Goal: Use online tool/utility: Utilize a website feature to perform a specific function

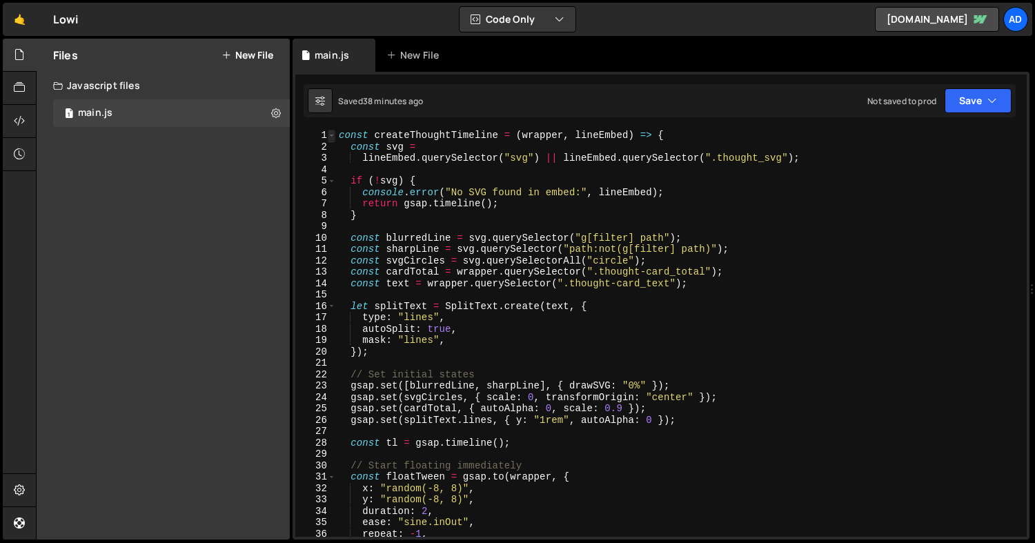
click at [330, 135] on span at bounding box center [332, 136] width 8 height 12
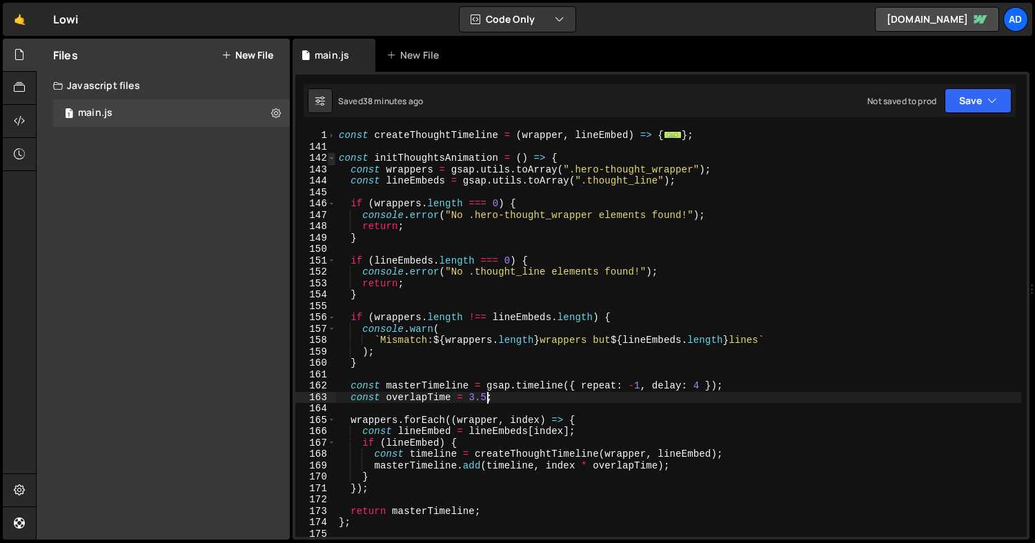
click at [333, 155] on span at bounding box center [332, 158] width 8 height 12
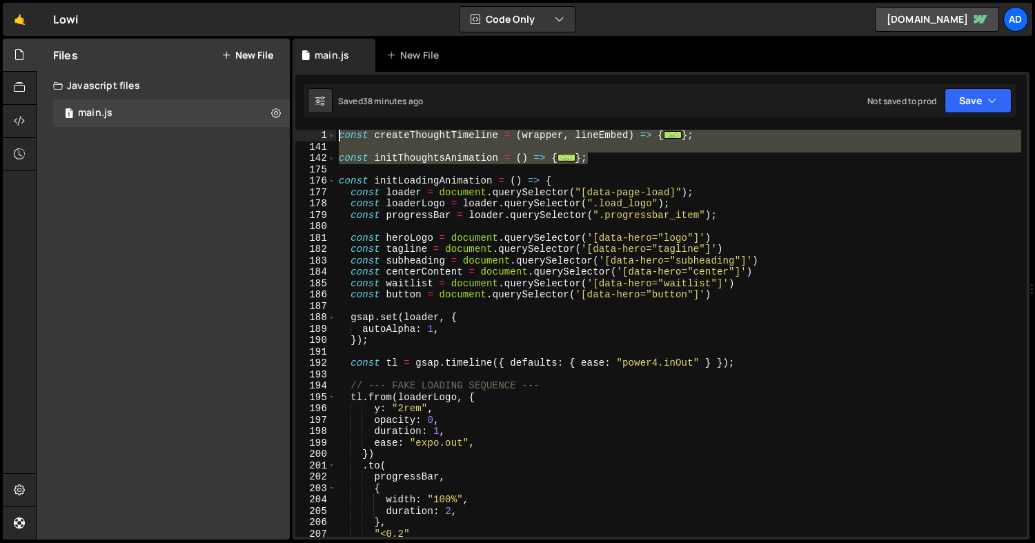
drag, startPoint x: 608, startPoint y: 160, endPoint x: 337, endPoint y: 138, distance: 272.7
click at [337, 138] on div "const createThoughtTimeline = ( wrapper , lineEmbed ) => { ... } ; const initTh…" at bounding box center [678, 345] width 685 height 430
click at [335, 157] on span at bounding box center [332, 158] width 8 height 12
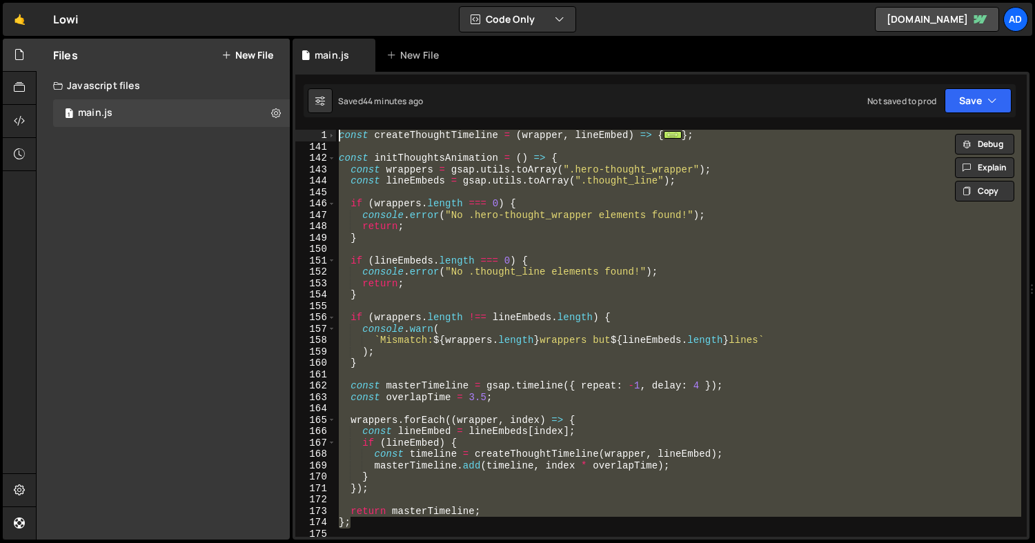
click at [355, 160] on div "const createThoughtTimeline = ( wrapper , lineEmbed ) => { ... } ; const initTh…" at bounding box center [678, 345] width 685 height 430
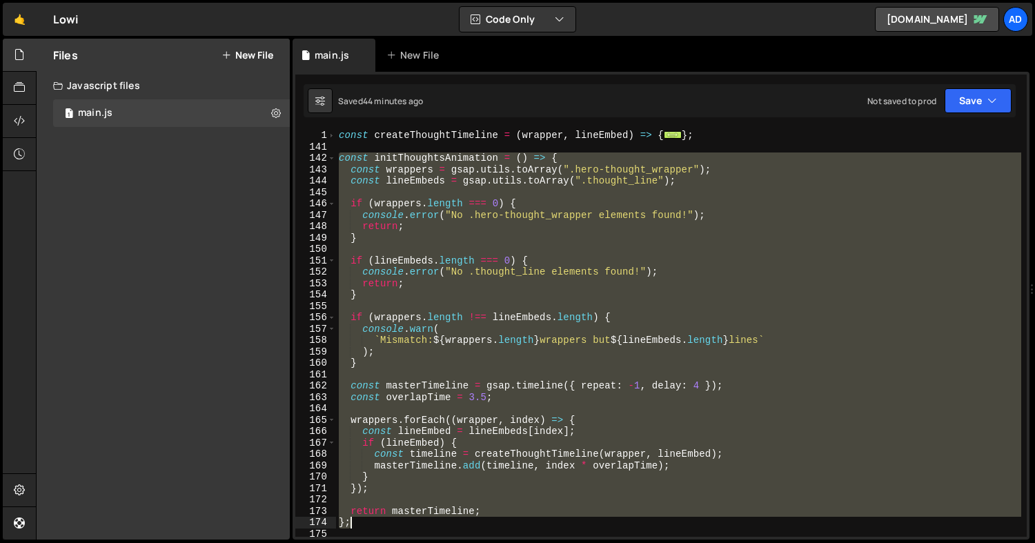
drag, startPoint x: 339, startPoint y: 160, endPoint x: 520, endPoint y: 520, distance: 402.9
click at [520, 520] on div "const createThoughtTimeline = ( wrapper , lineEmbed ) => { ... } ; const initTh…" at bounding box center [678, 345] width 685 height 430
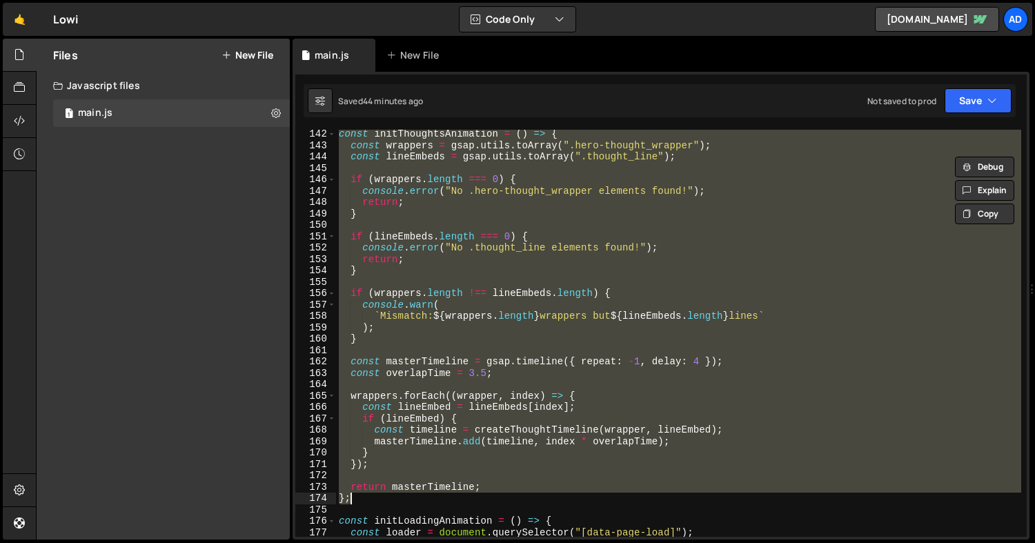
scroll to position [16, 0]
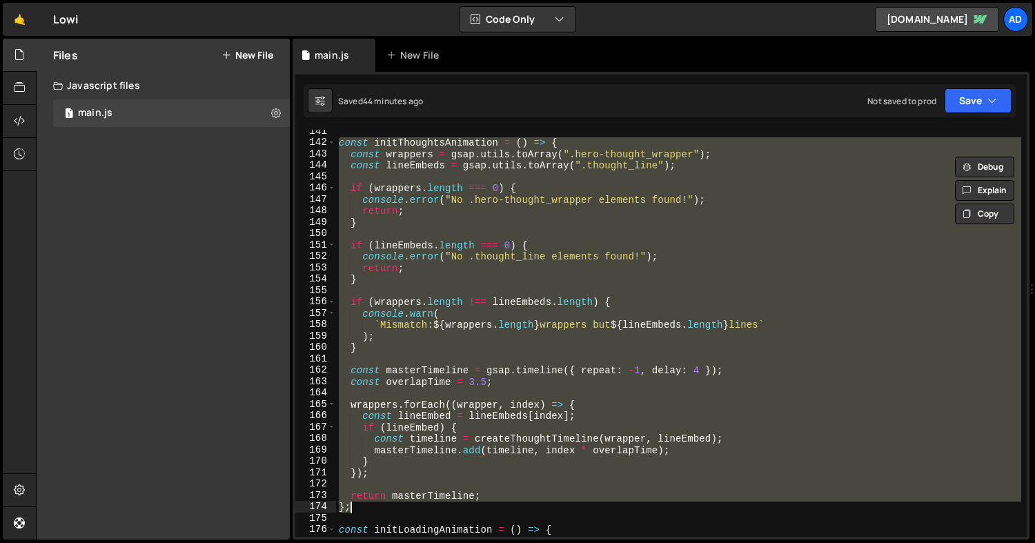
paste textarea
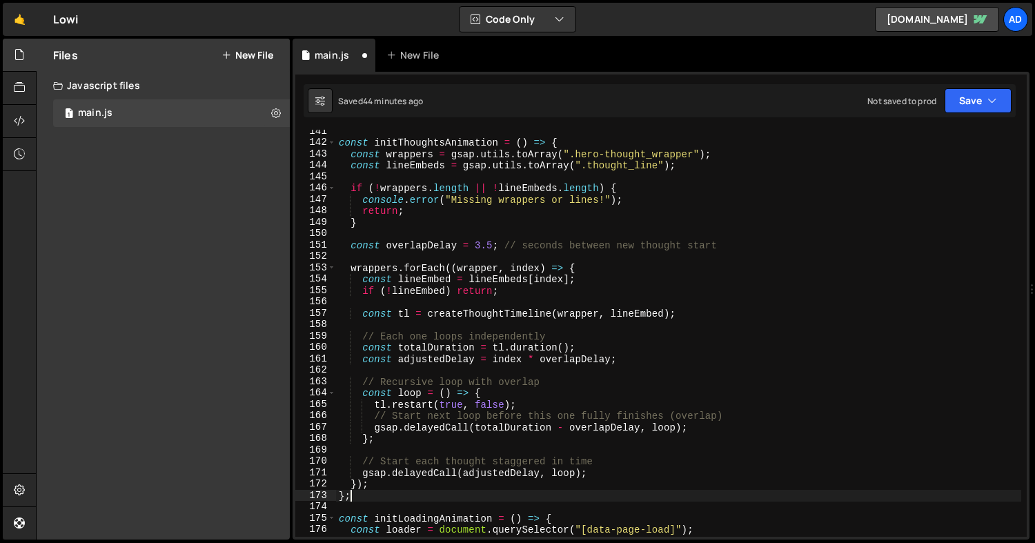
scroll to position [1598, 0]
type textarea "initThoughtsAnimation();"
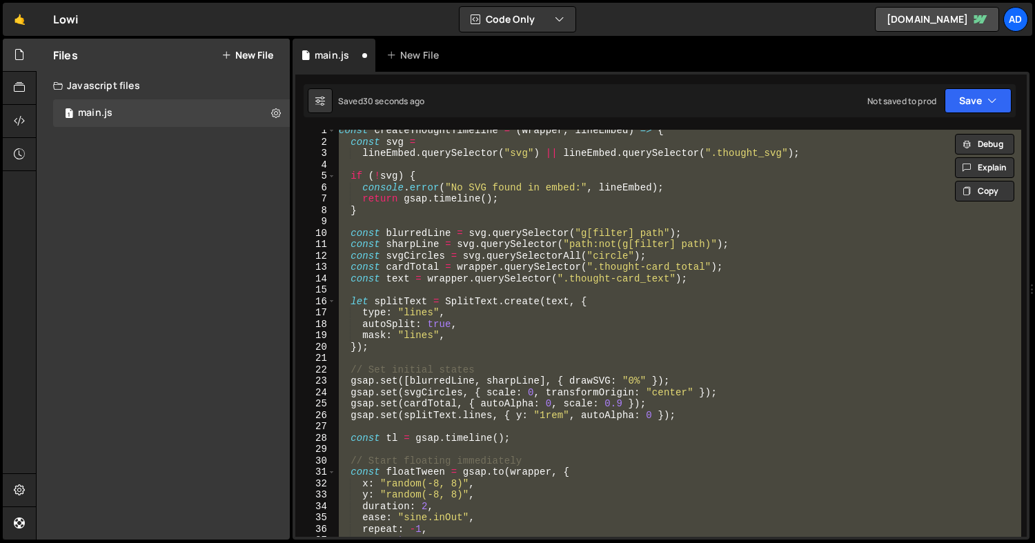
scroll to position [0, 0]
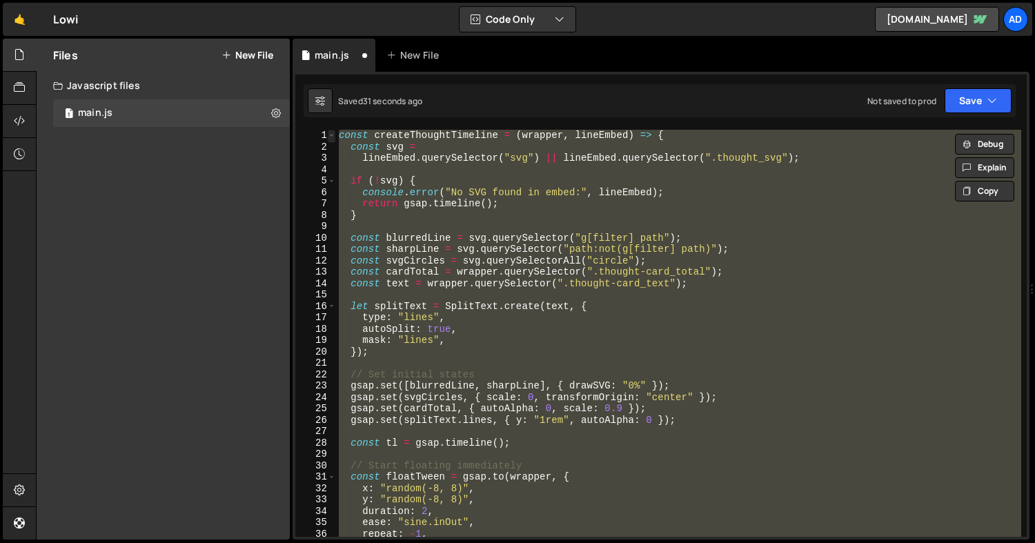
click at [334, 137] on span at bounding box center [332, 136] width 8 height 12
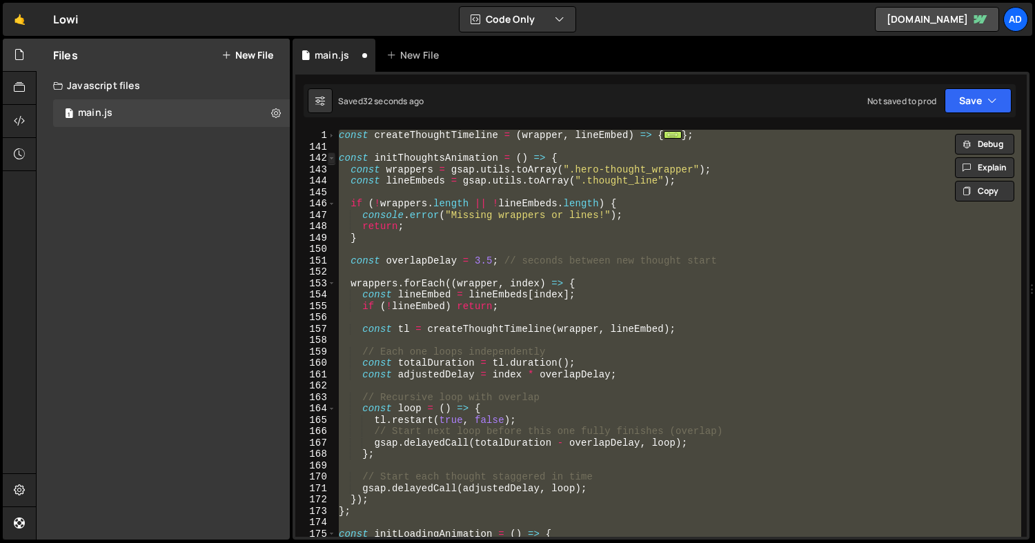
click at [333, 159] on span at bounding box center [332, 158] width 8 height 12
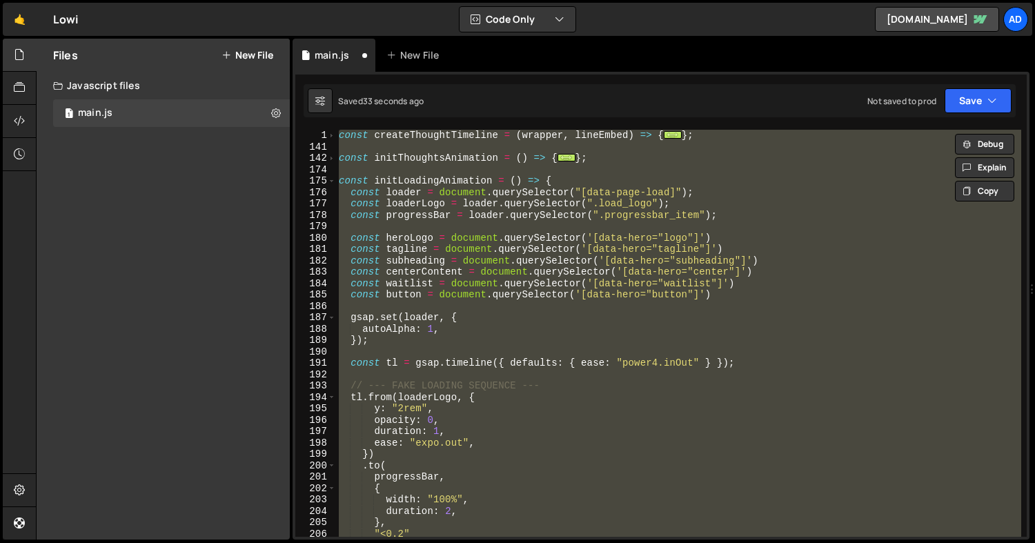
click at [375, 169] on div "const createThoughtTimeline = ( wrapper , lineEmbed ) => { ... } ; const initTh…" at bounding box center [678, 333] width 685 height 407
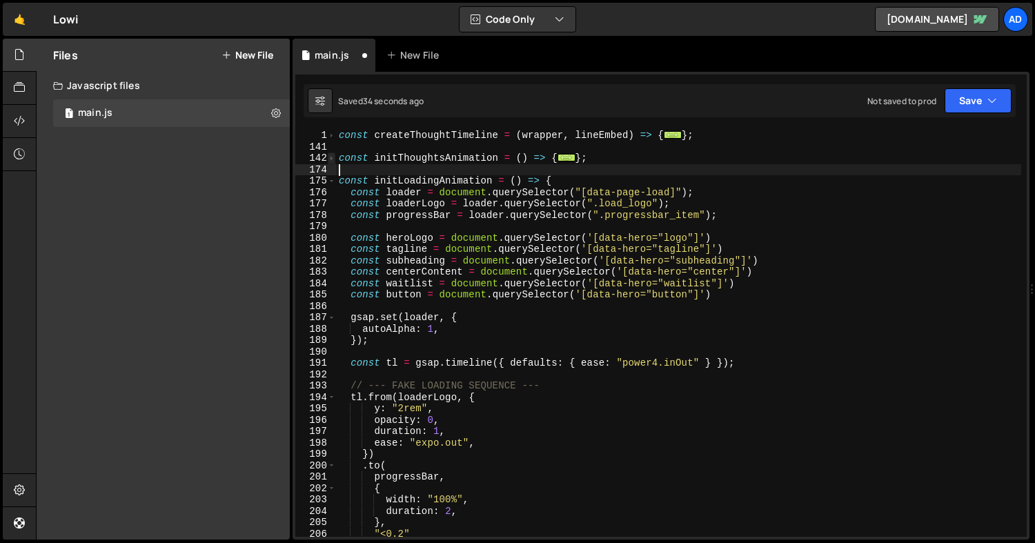
click at [332, 159] on span at bounding box center [332, 158] width 8 height 12
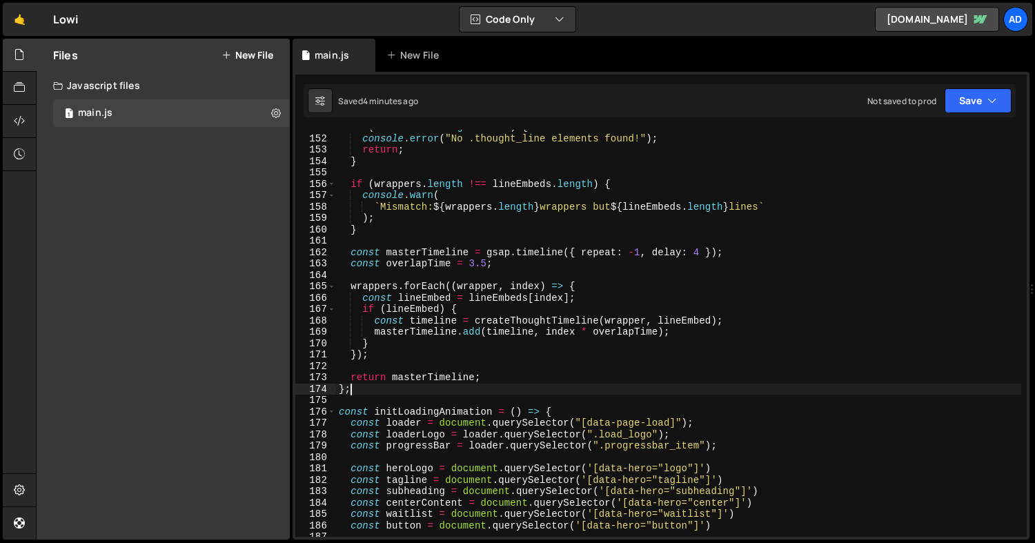
scroll to position [1703, 0]
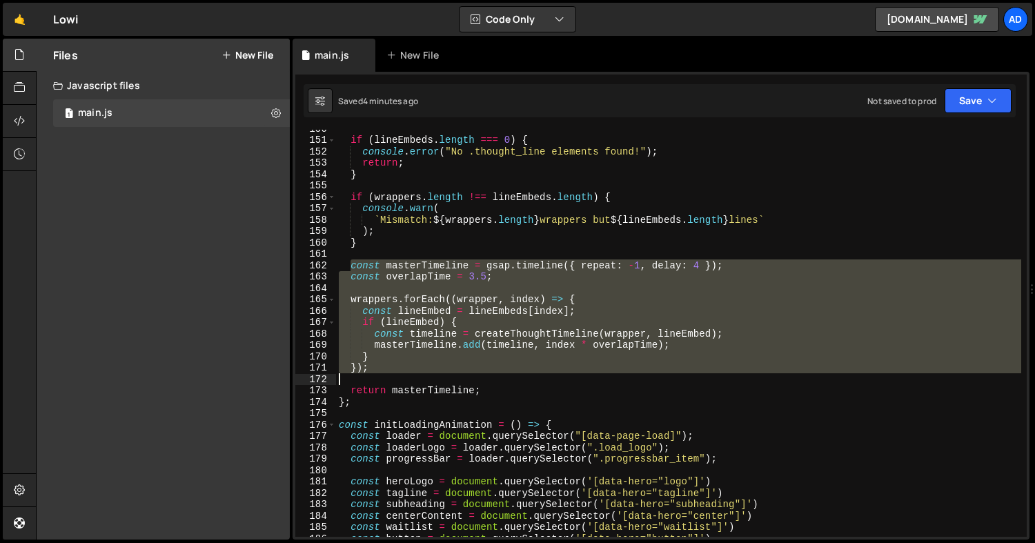
drag, startPoint x: 348, startPoint y: 262, endPoint x: 684, endPoint y: 379, distance: 355.6
click at [684, 379] on div "if ( lineEmbeds . length === 0 ) { console . error ( "No .thought_line elements…" at bounding box center [678, 338] width 685 height 430
paste textarea "masterTimeline.duration(totalCycle - overlapTime);"
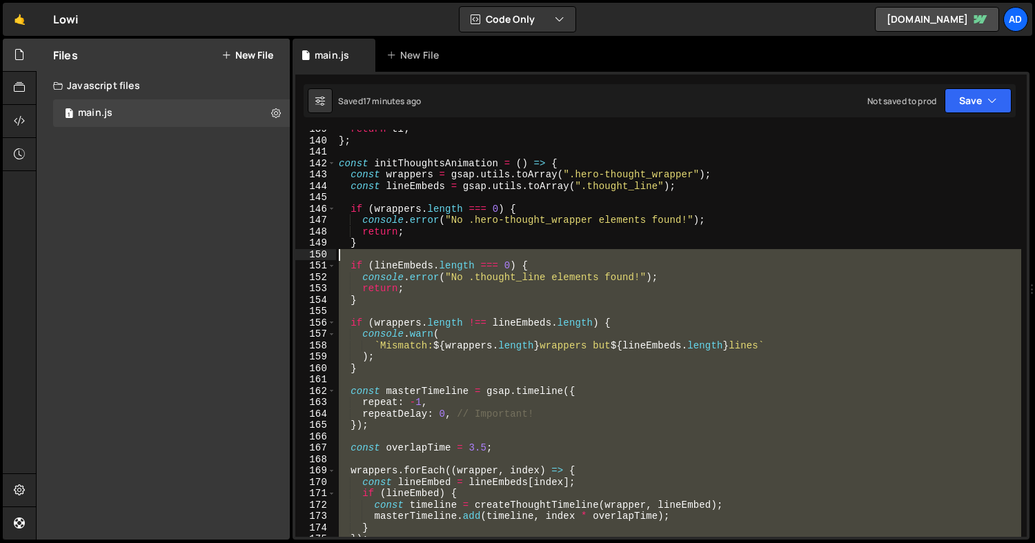
scroll to position [1536, 0]
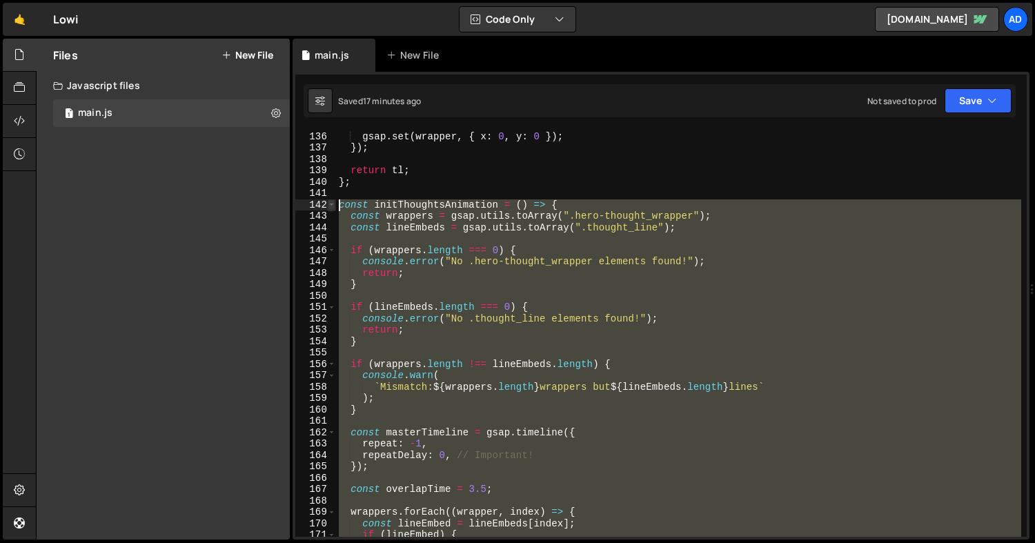
drag, startPoint x: 353, startPoint y: 299, endPoint x: 335, endPoint y: 204, distance: 96.3
click at [335, 204] on div "masterTimeline.duration(totalCycle - overlapTime); 135 136 137 138 139 140 141 …" at bounding box center [660, 333] width 731 height 407
paste textarea "}"
type textarea "};"
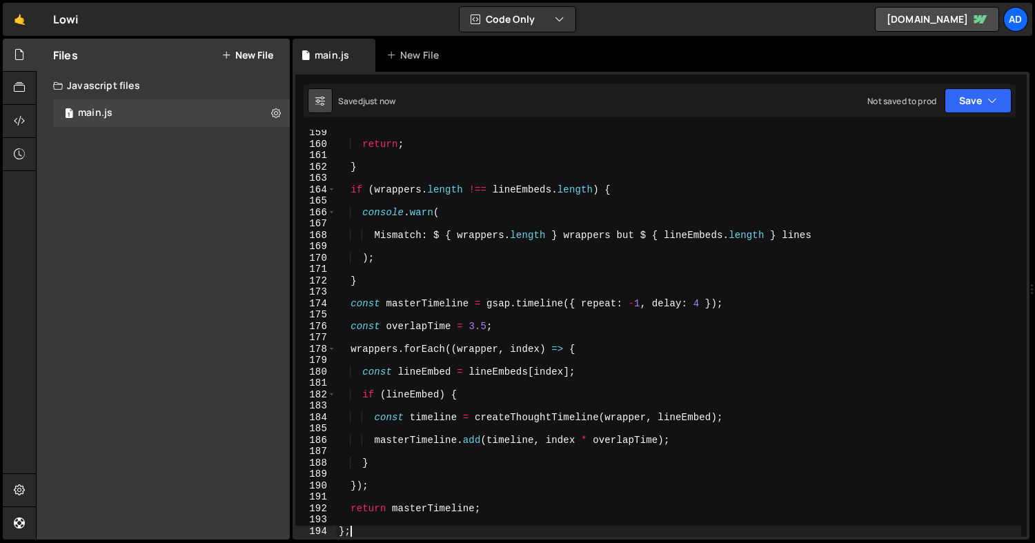
click at [322, 99] on icon at bounding box center [320, 101] width 10 height 14
select select "editor"
select select "ace/theme/monokai"
type input "14"
checkbox input "true"
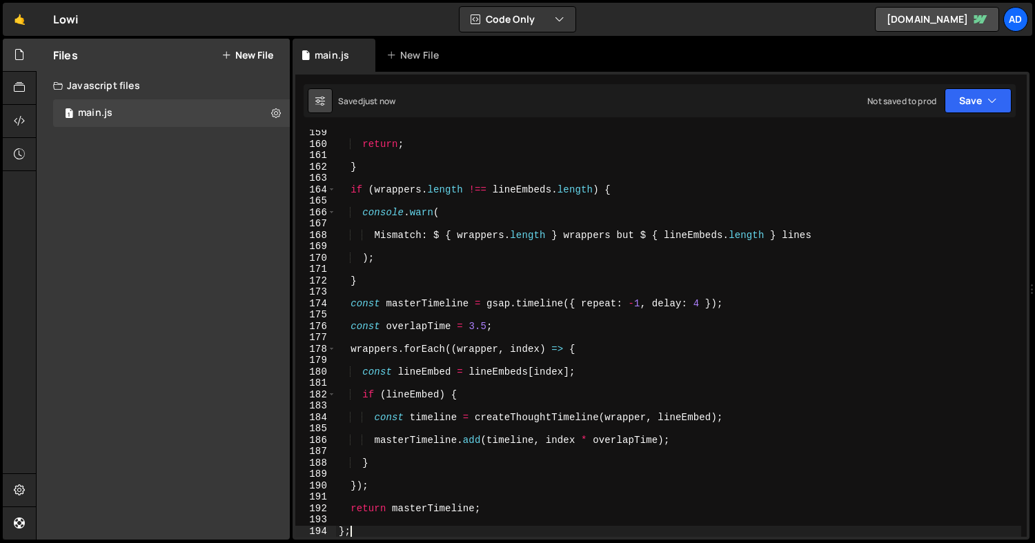
checkbox input "true"
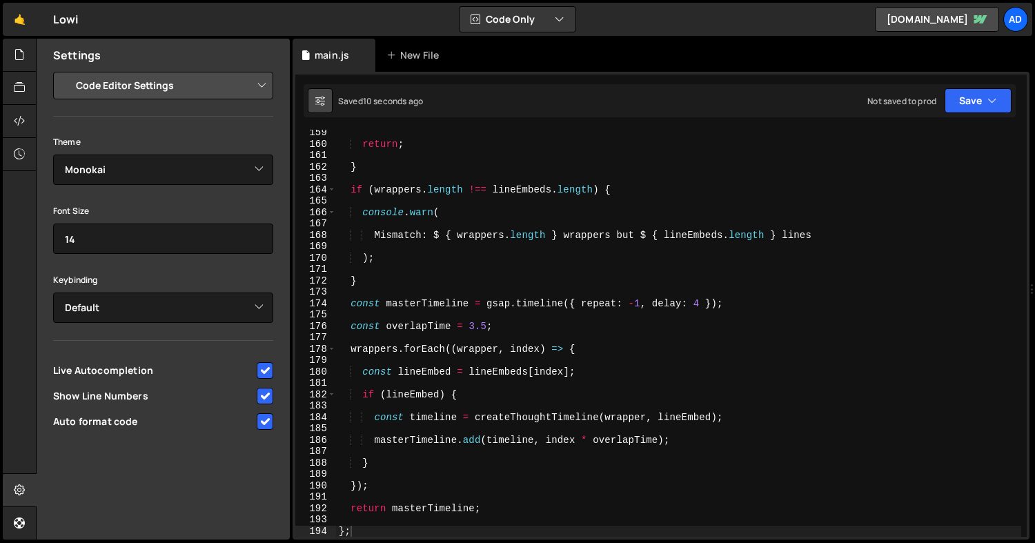
click at [322, 99] on icon at bounding box center [320, 101] width 10 height 14
click at [16, 46] on div at bounding box center [20, 55] width 34 height 33
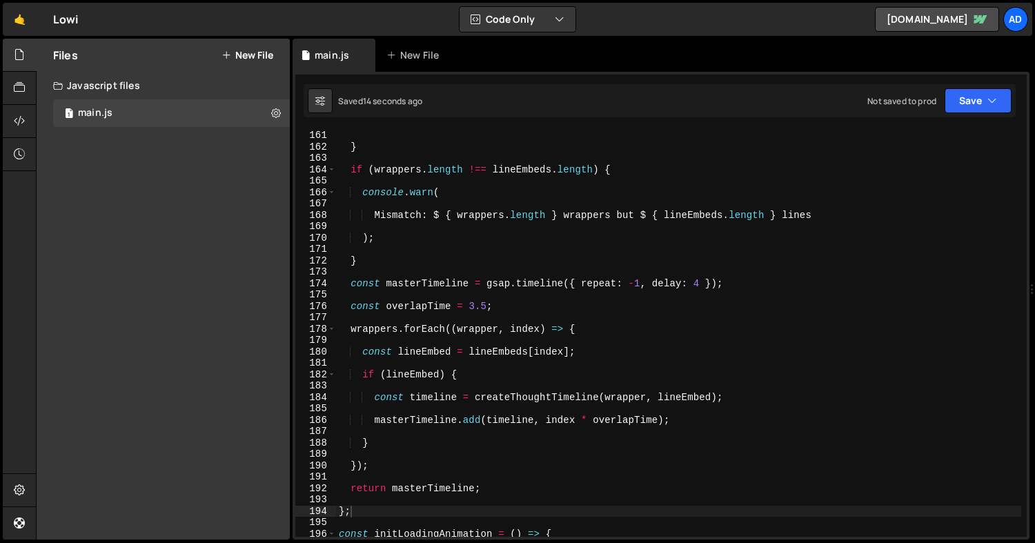
scroll to position [1867, 0]
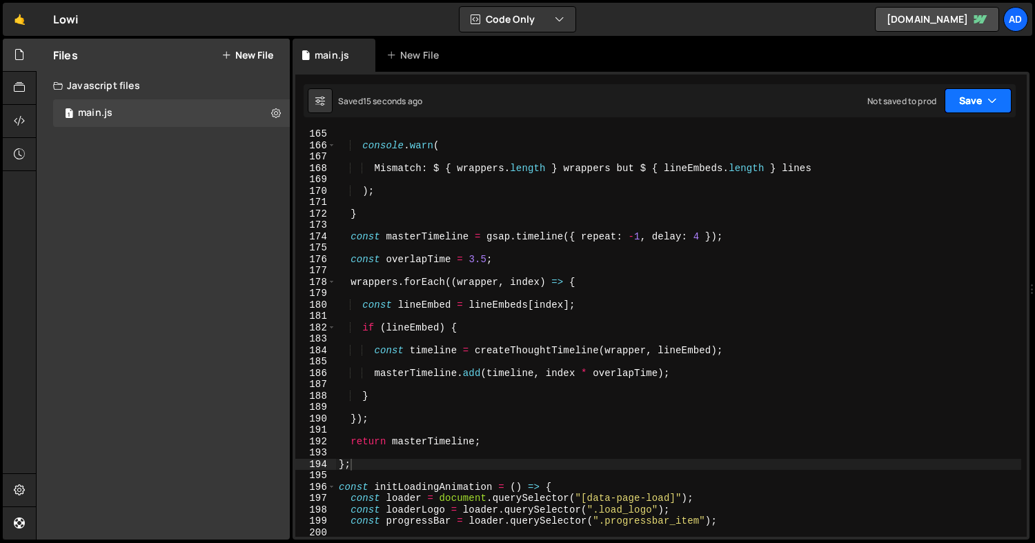
click at [1000, 107] on button "Save" at bounding box center [977, 100] width 67 height 25
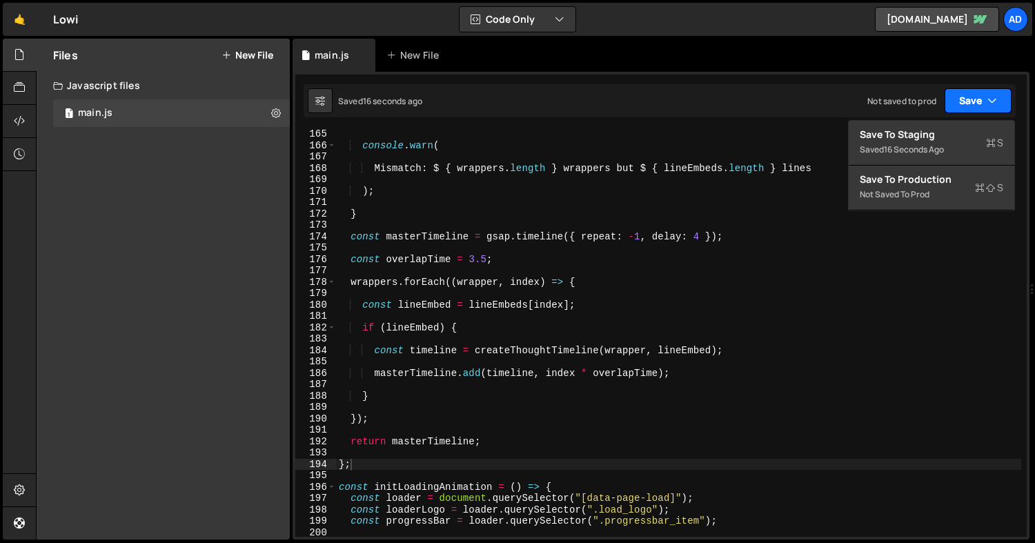
click at [1000, 107] on button "Save" at bounding box center [977, 100] width 67 height 25
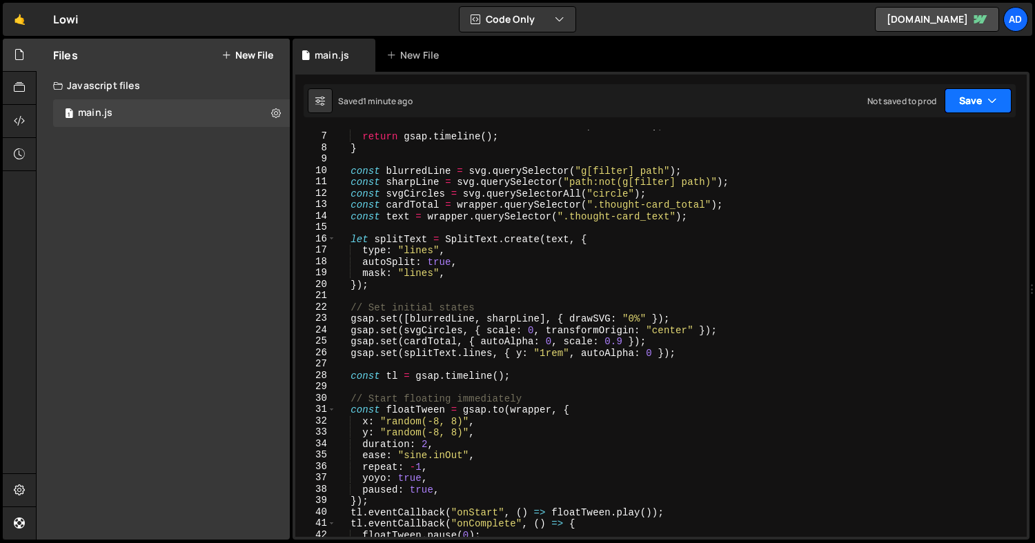
scroll to position [0, 0]
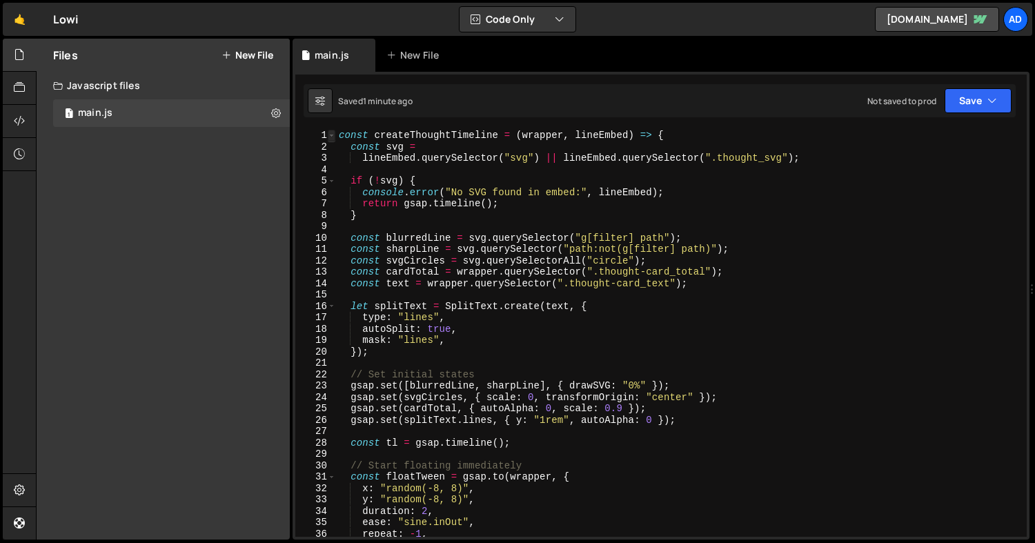
click at [335, 134] on span at bounding box center [332, 136] width 8 height 12
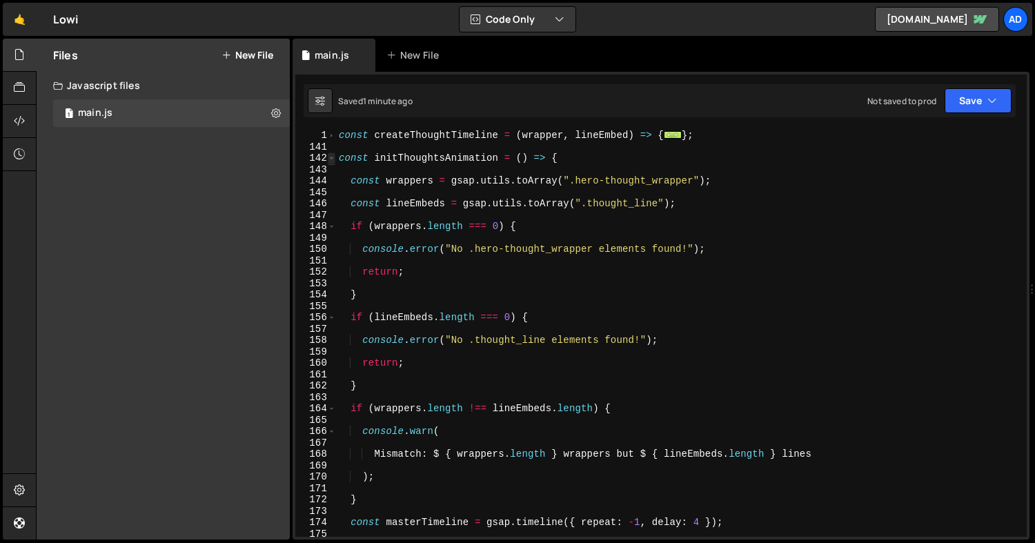
click at [333, 155] on span at bounding box center [332, 158] width 8 height 12
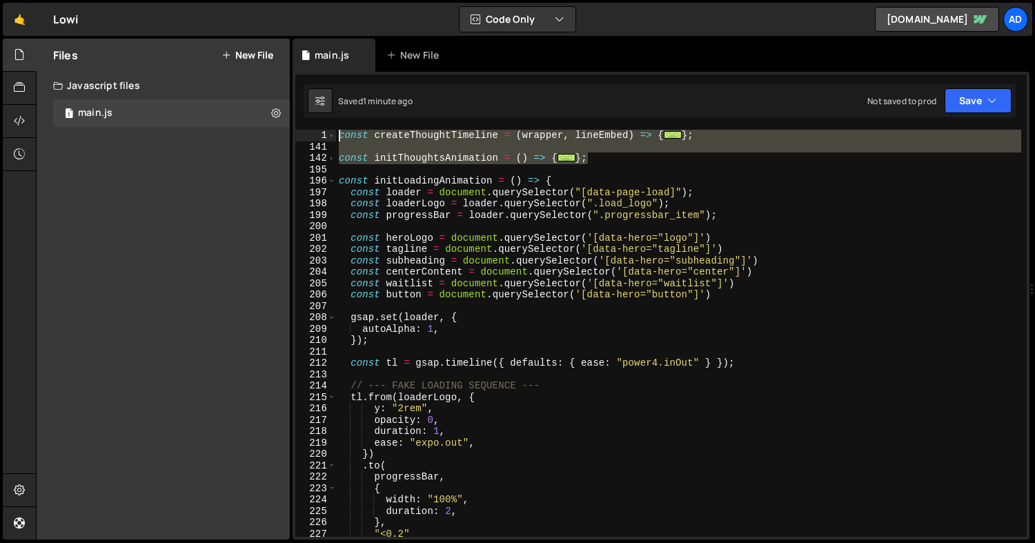
drag, startPoint x: 613, startPoint y: 161, endPoint x: 339, endPoint y: 137, distance: 274.2
click at [339, 137] on div "const createThoughtTimeline = ( wrapper , lineEmbed ) => { ... } ; const initTh…" at bounding box center [678, 345] width 685 height 430
type textarea "const createThoughtTimeline = (wrapper, lineEmbed) => { const svg ="
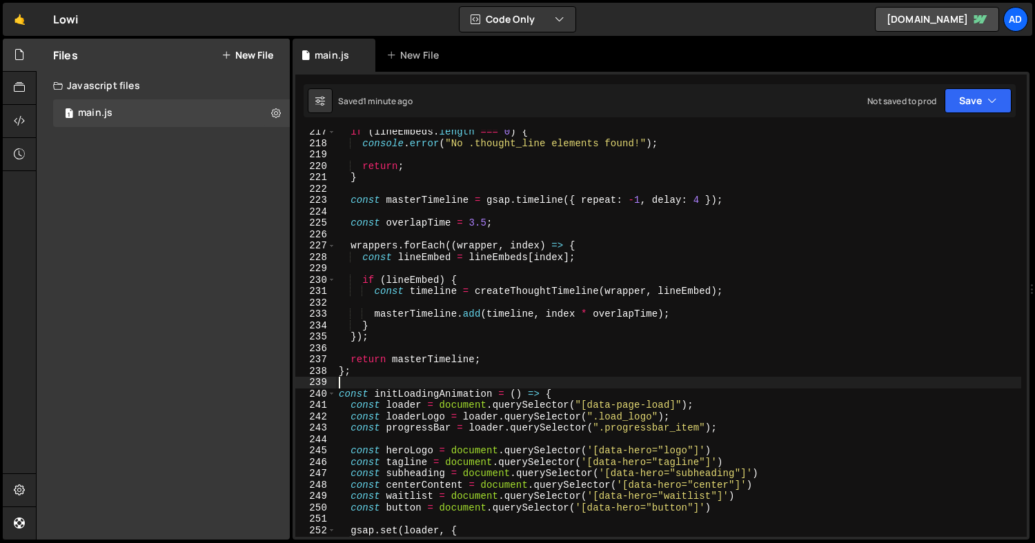
scroll to position [2459, 0]
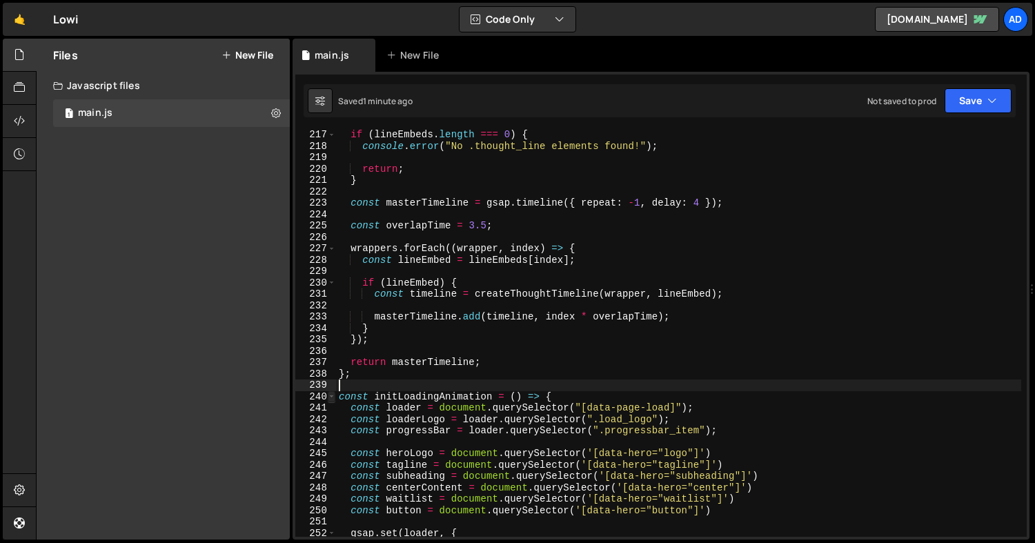
click at [330, 397] on span at bounding box center [332, 397] width 8 height 12
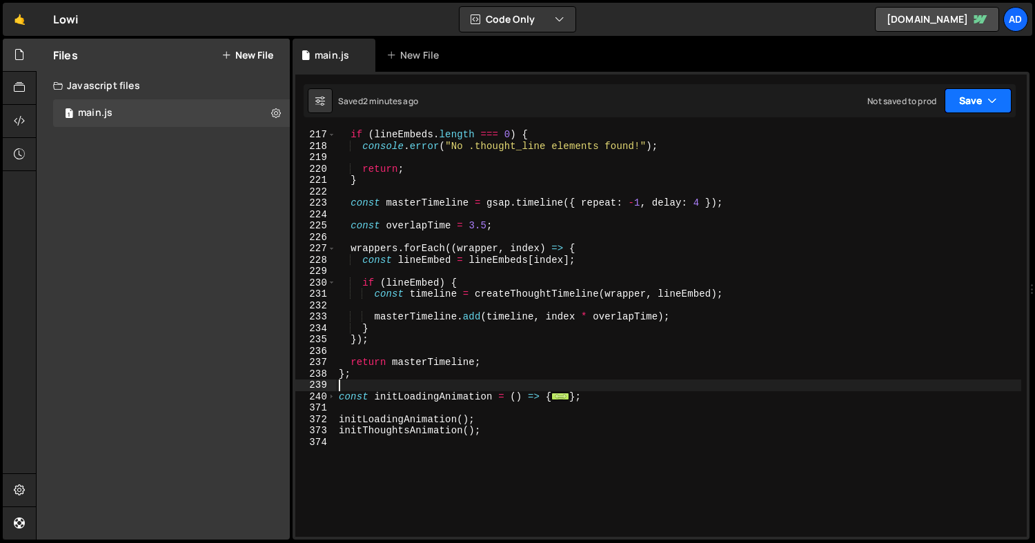
click at [987, 94] on icon "button" at bounding box center [992, 101] width 10 height 14
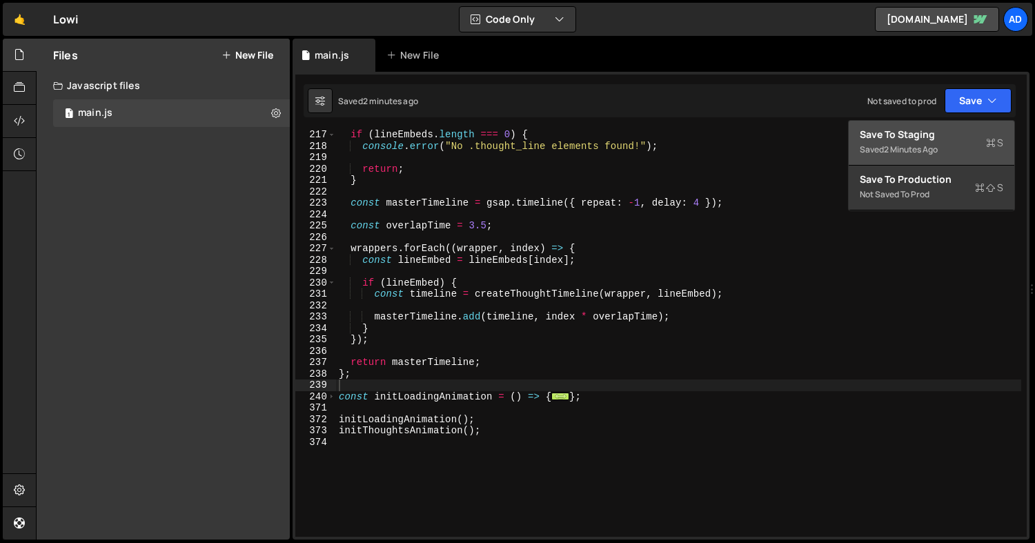
click at [925, 149] on div "2 minutes ago" at bounding box center [911, 149] width 54 height 12
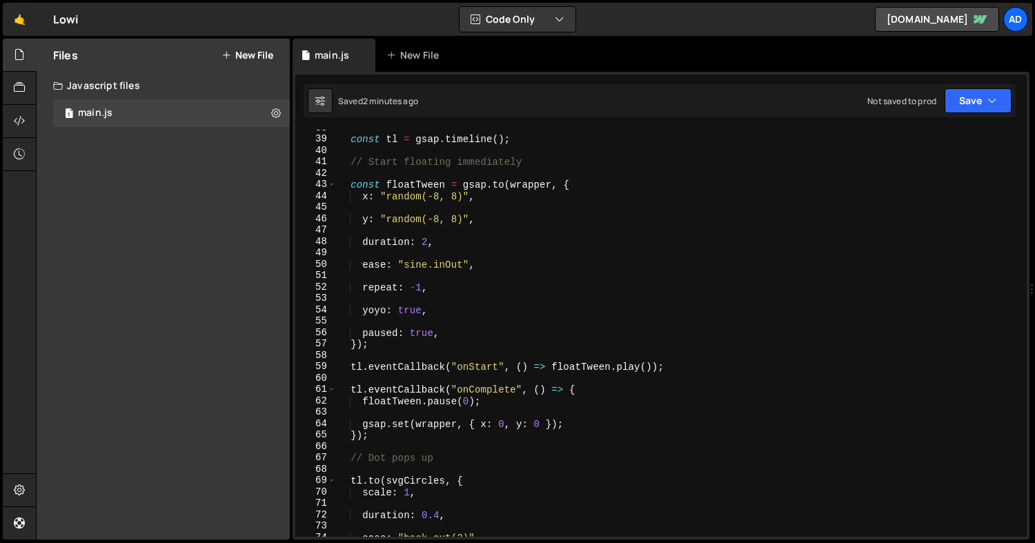
scroll to position [504, 0]
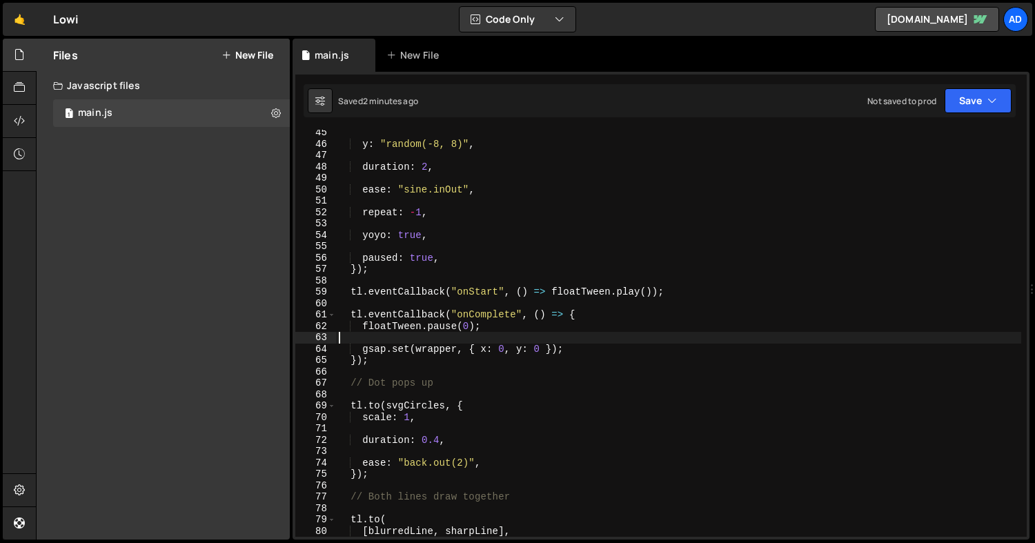
click at [377, 333] on div "y : "random(-8, 8)" , duration : 2 , ease : "sine.inOut" , repeat : - 1 , yoyo …" at bounding box center [678, 342] width 685 height 430
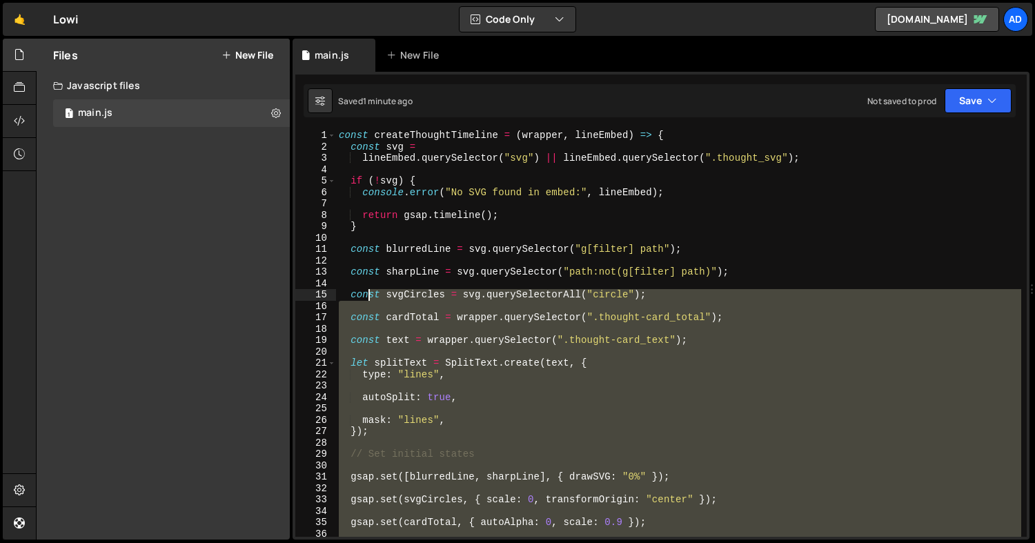
scroll to position [0, 0]
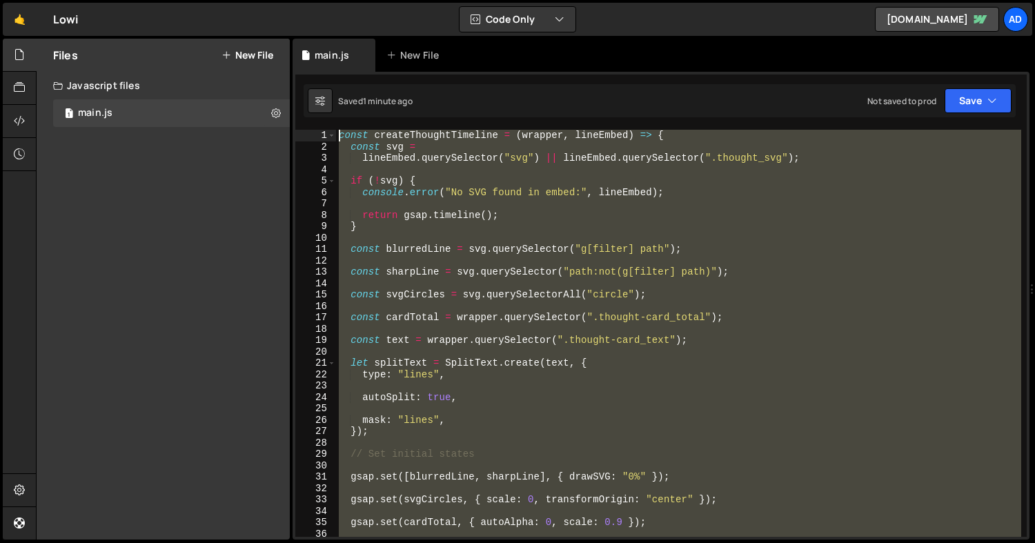
drag, startPoint x: 354, startPoint y: 324, endPoint x: 339, endPoint y: 133, distance: 191.7
click at [339, 133] on div "const createThoughtTimeline = ( wrapper , lineEmbed ) => { const svg = lineEmbe…" at bounding box center [678, 345] width 685 height 430
type textarea "const createThoughtTimeline = (wrapper, lineEmbed) => { const svg ="
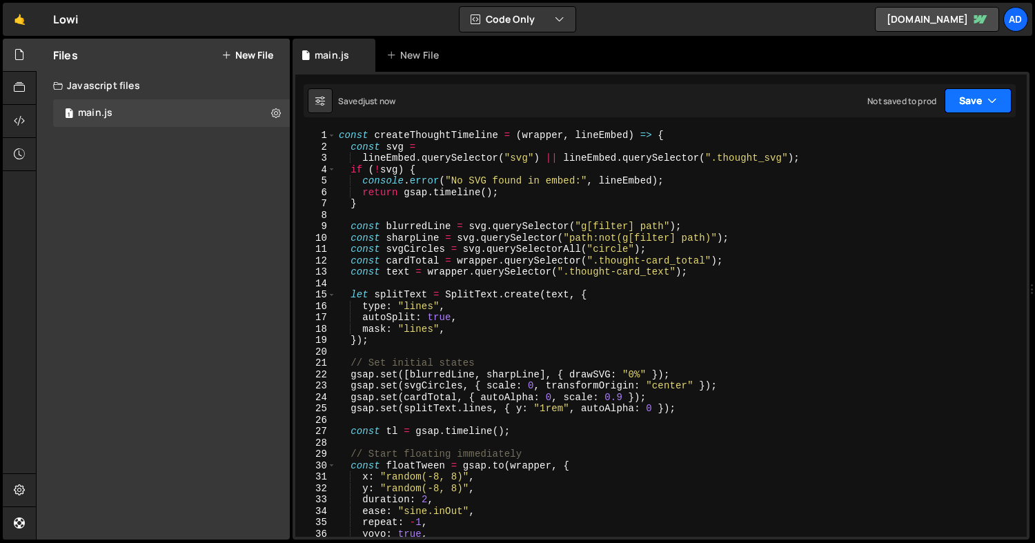
click at [1000, 97] on button "Save" at bounding box center [977, 100] width 67 height 25
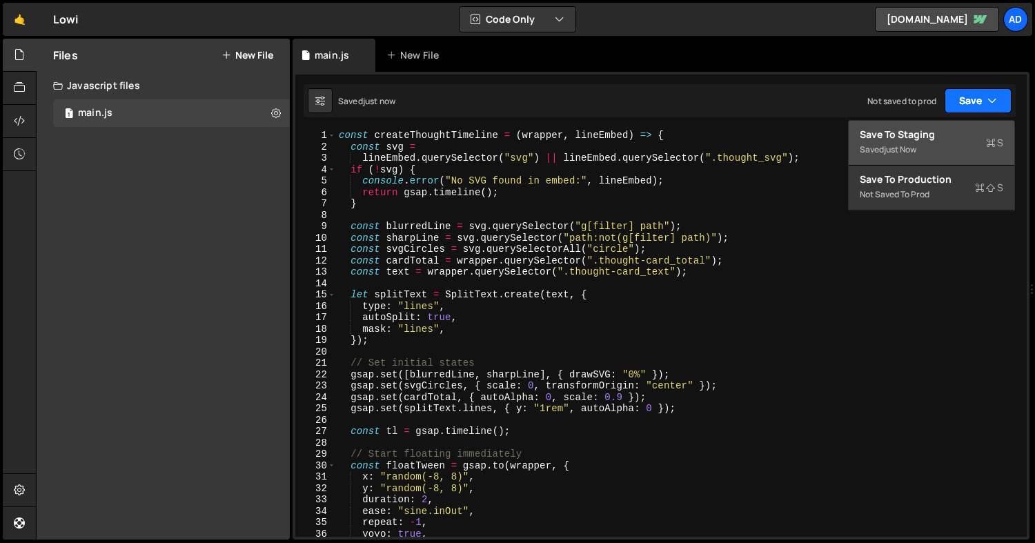
click at [1000, 97] on button "Save" at bounding box center [977, 100] width 67 height 25
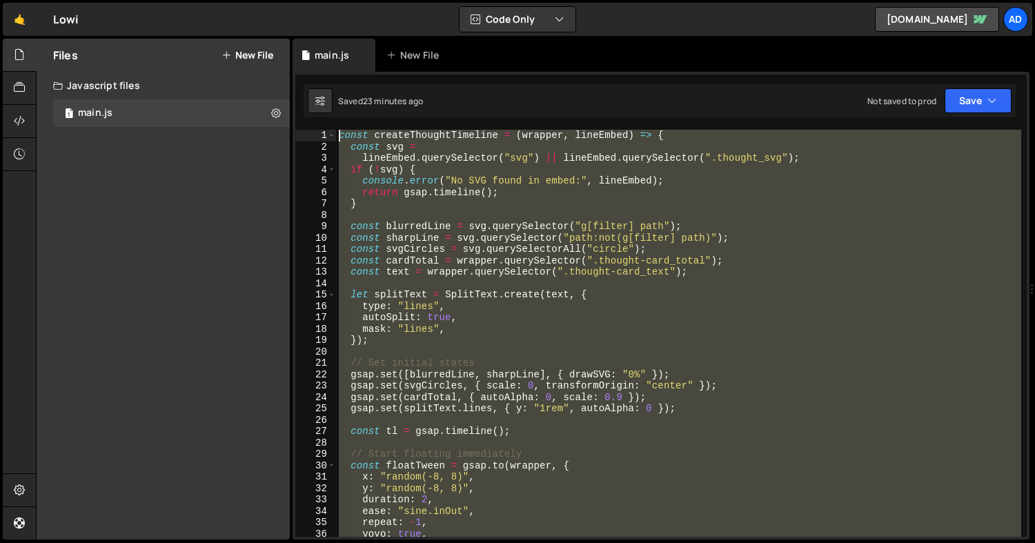
drag, startPoint x: 355, startPoint y: 292, endPoint x: 339, endPoint y: 140, distance: 153.2
click at [339, 140] on div "const createThoughtTimeline = ( wrapper , lineEmbed ) => { const svg = lineEmbe…" at bounding box center [678, 345] width 685 height 430
click at [605, 266] on div "const createThoughtTimeline = ( wrapper , lineEmbed ) => { const svg = lineEmbe…" at bounding box center [678, 345] width 685 height 430
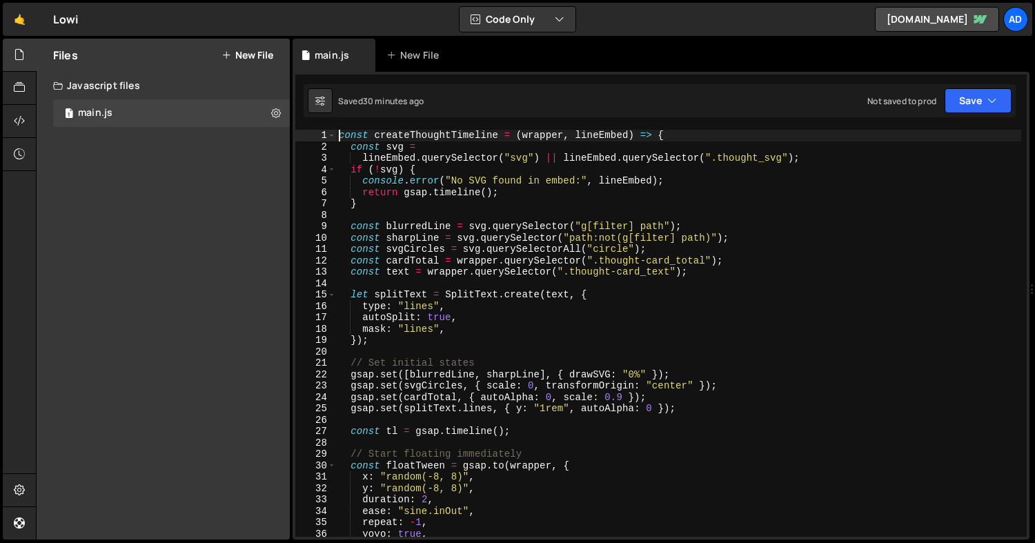
click at [340, 134] on div "const createThoughtTimeline = ( wrapper , lineEmbed ) => { const svg = lineEmbe…" at bounding box center [678, 345] width 685 height 430
click at [330, 134] on span at bounding box center [332, 136] width 8 height 12
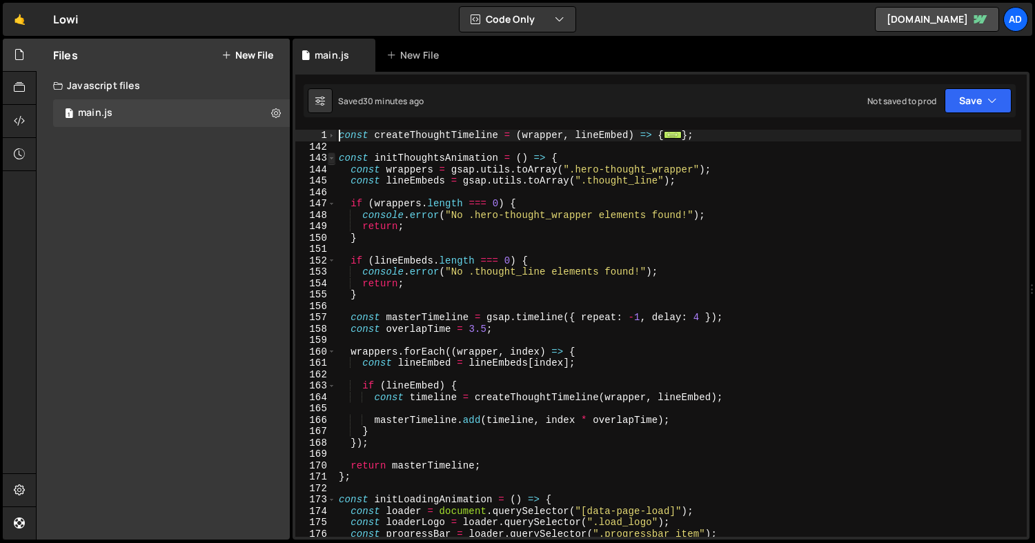
click at [330, 156] on span at bounding box center [332, 158] width 8 height 12
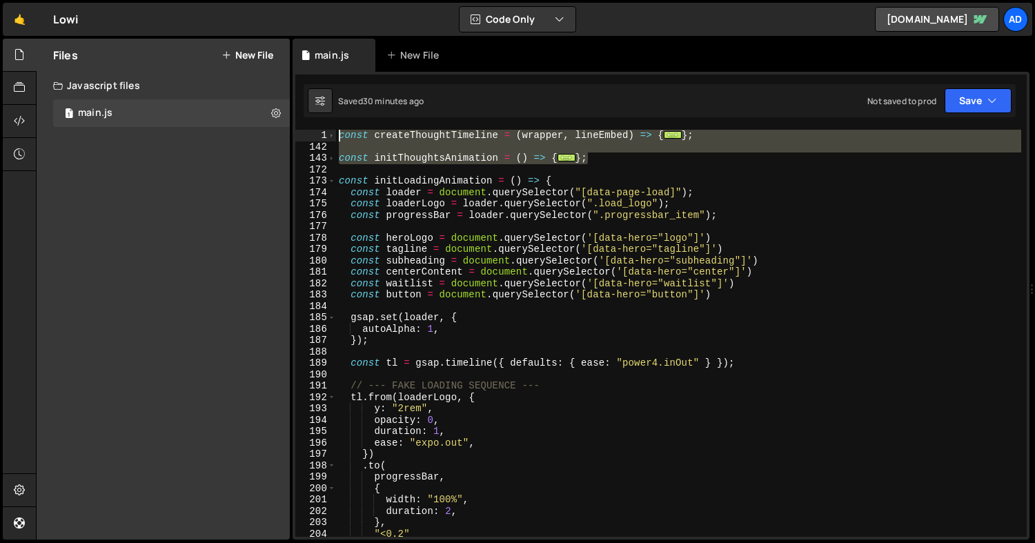
drag, startPoint x: 599, startPoint y: 158, endPoint x: 316, endPoint y: 132, distance: 284.7
click at [316, 132] on div "const createThoughtTimeline = (wrapper, lineEmbed) => { 1 142 143 172 173 174 1…" at bounding box center [660, 333] width 731 height 407
paste textarea "initThoughtsAnimation();"
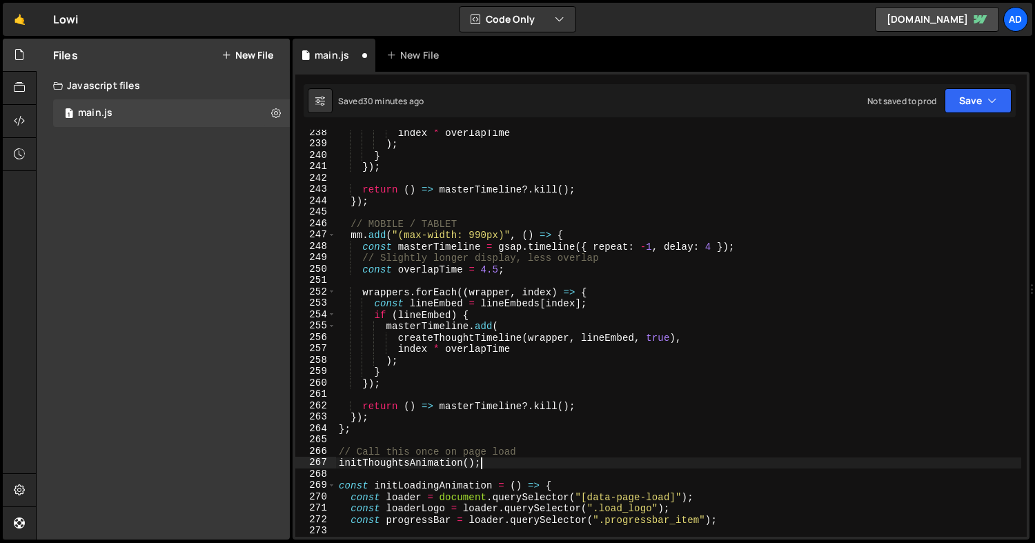
scroll to position [2704, 0]
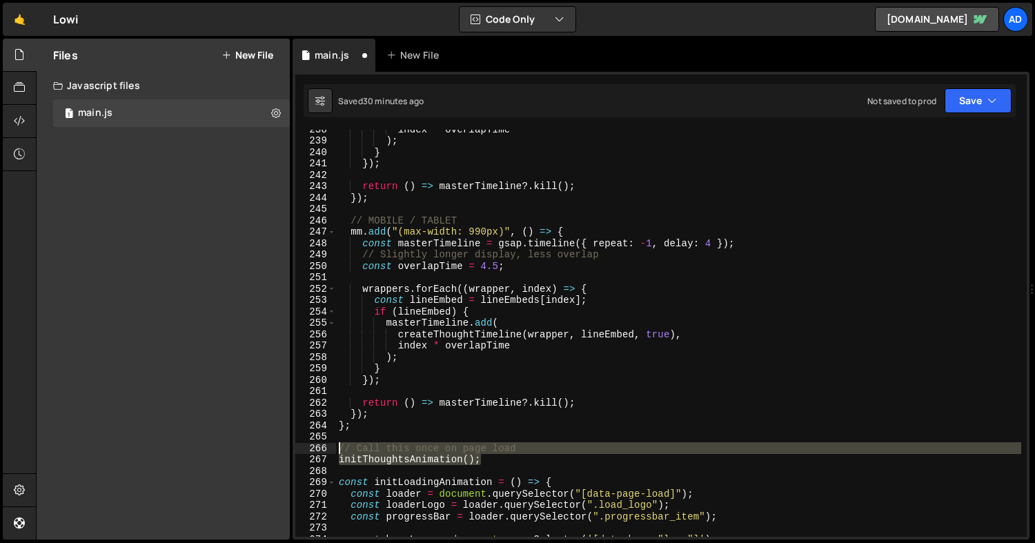
drag, startPoint x: 495, startPoint y: 462, endPoint x: 324, endPoint y: 445, distance: 172.6
click at [324, 445] on div "initThoughtsAnimation(); 238 239 240 241 242 243 244 245 246 247 248 249 250 25…" at bounding box center [660, 333] width 731 height 407
type textarea "// Call this once on page load initThoughtsAnimation();"
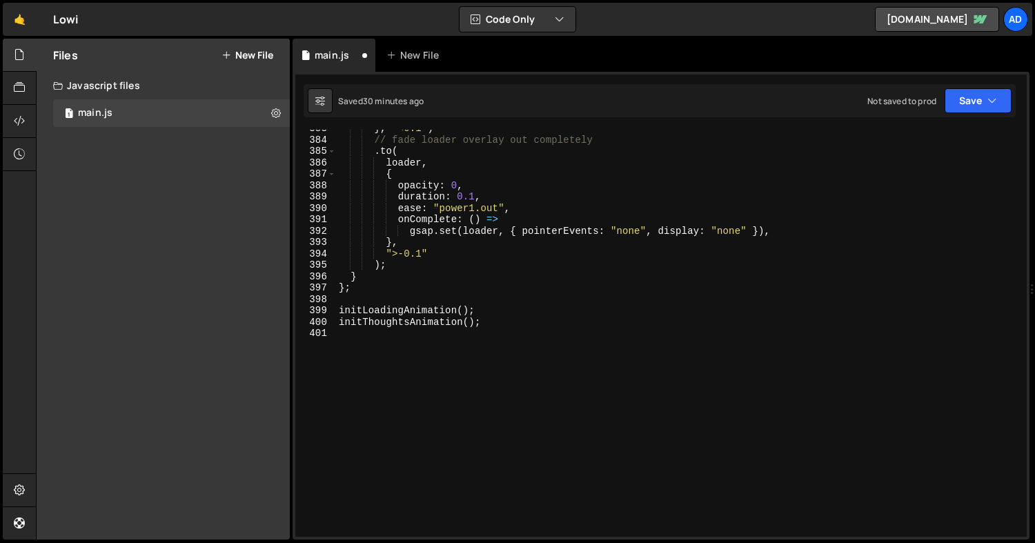
scroll to position [4355, 0]
click at [964, 101] on button "Save" at bounding box center [977, 100] width 67 height 25
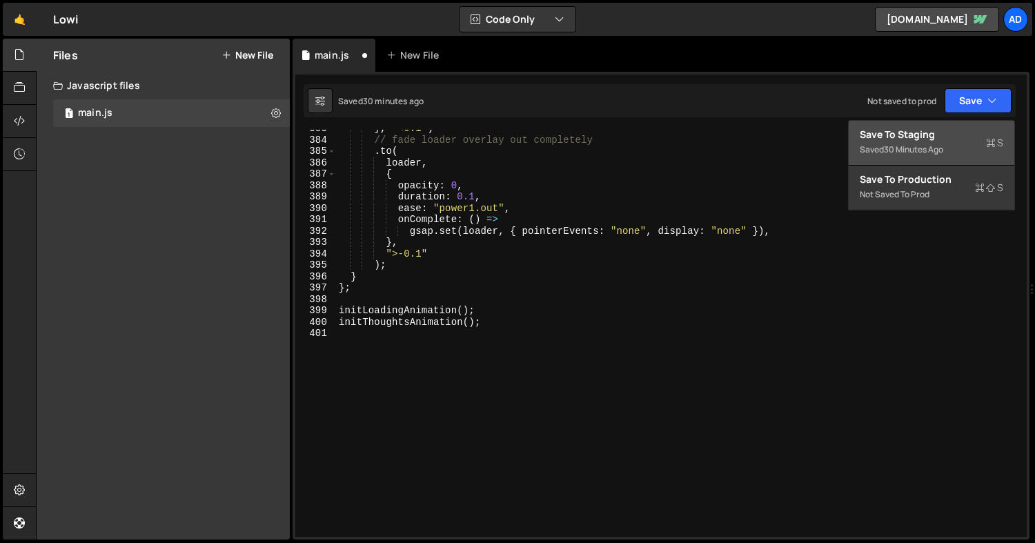
click at [917, 123] on button "Save to Staging S Saved 30 minutes ago" at bounding box center [932, 143] width 166 height 45
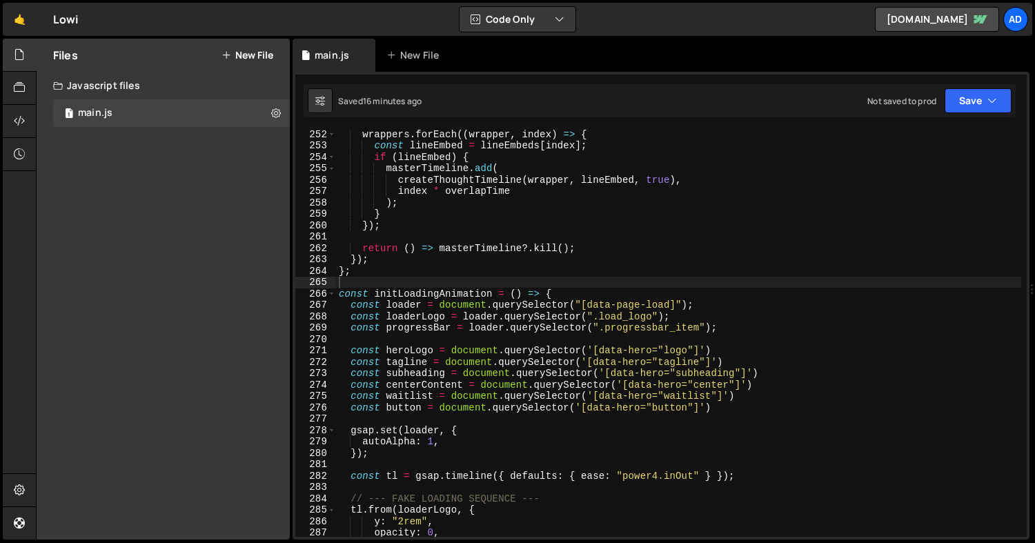
scroll to position [2861, 0]
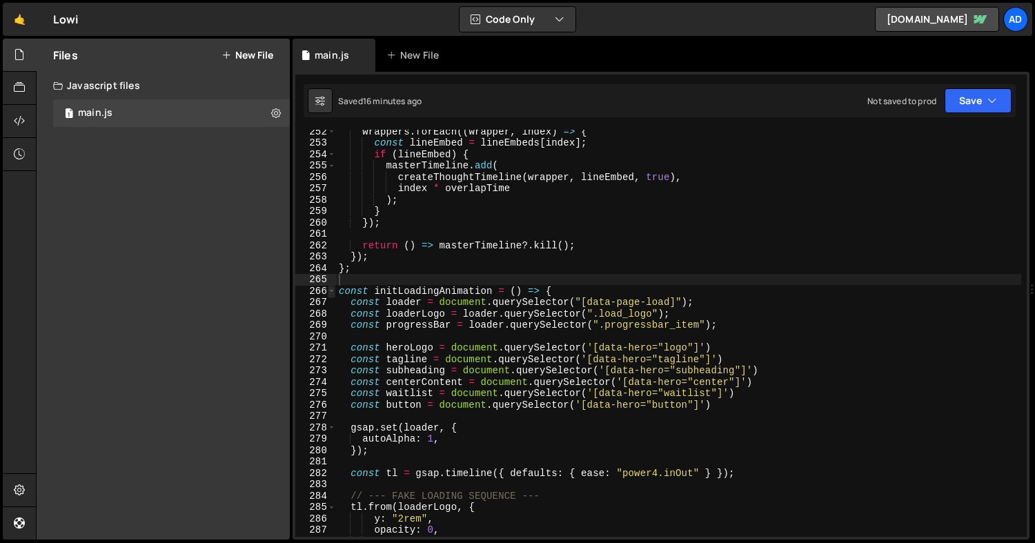
click at [332, 293] on span at bounding box center [332, 292] width 8 height 12
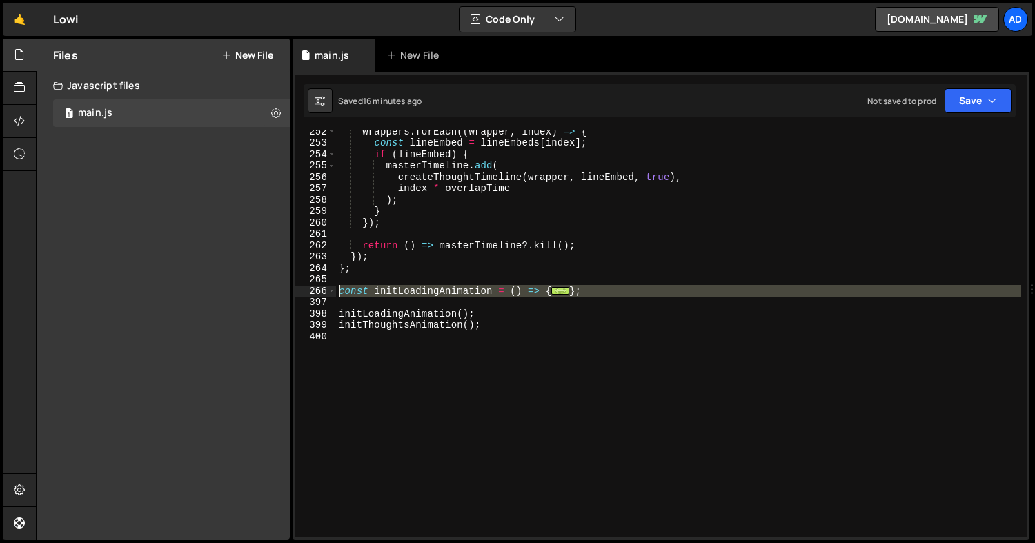
drag, startPoint x: 355, startPoint y: 299, endPoint x: 341, endPoint y: 291, distance: 16.4
click at [341, 291] on div "wrappers . forEach (( wrapper , index ) => { const lineEmbed = lineEmbeds [ ind…" at bounding box center [678, 341] width 685 height 430
click at [332, 291] on span at bounding box center [332, 292] width 8 height 12
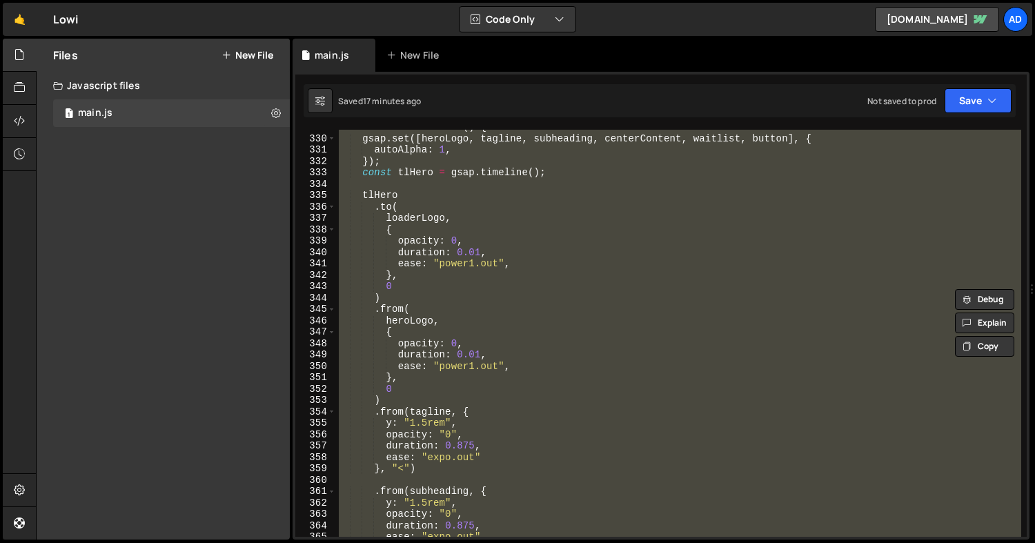
scroll to position [3745, 0]
click at [522, 395] on div "function heroReveal ( ) { gsap . set ([ heroLogo , tagline , subheading , cente…" at bounding box center [678, 334] width 685 height 430
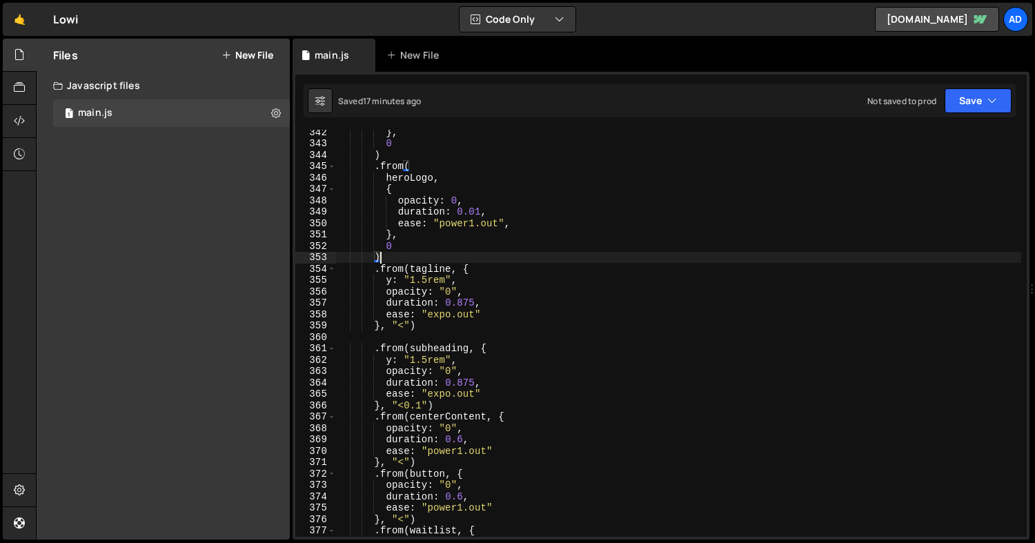
scroll to position [3885, 0]
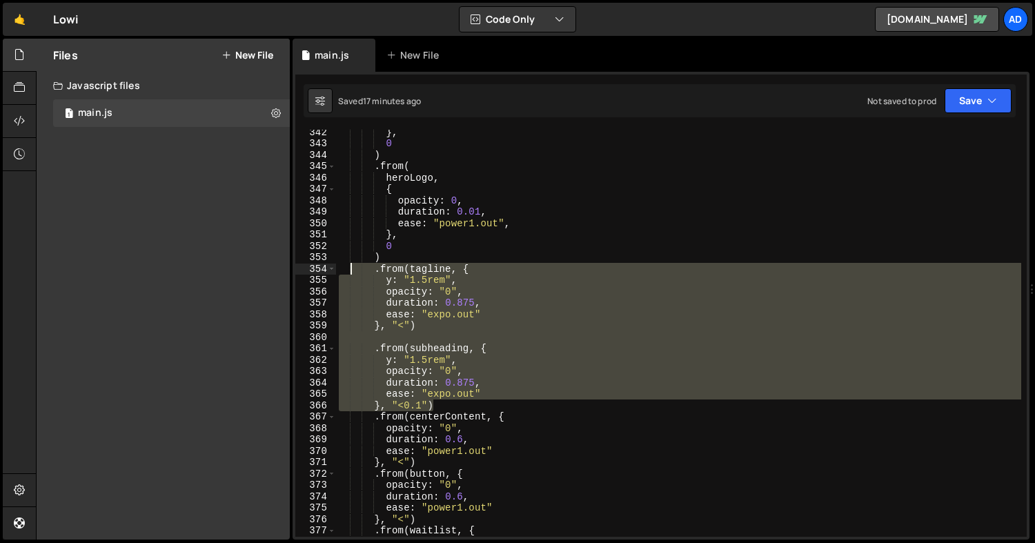
drag, startPoint x: 441, startPoint y: 406, endPoint x: 353, endPoint y: 270, distance: 161.5
click at [353, 270] on div "} , 0 ) . from ( heroLogo , { opacity : 0 , duration : 0.01 , ease : "power1.ou…" at bounding box center [678, 341] width 685 height 430
type textarea ".from([PERSON_NAME], { y: "1.5rem","
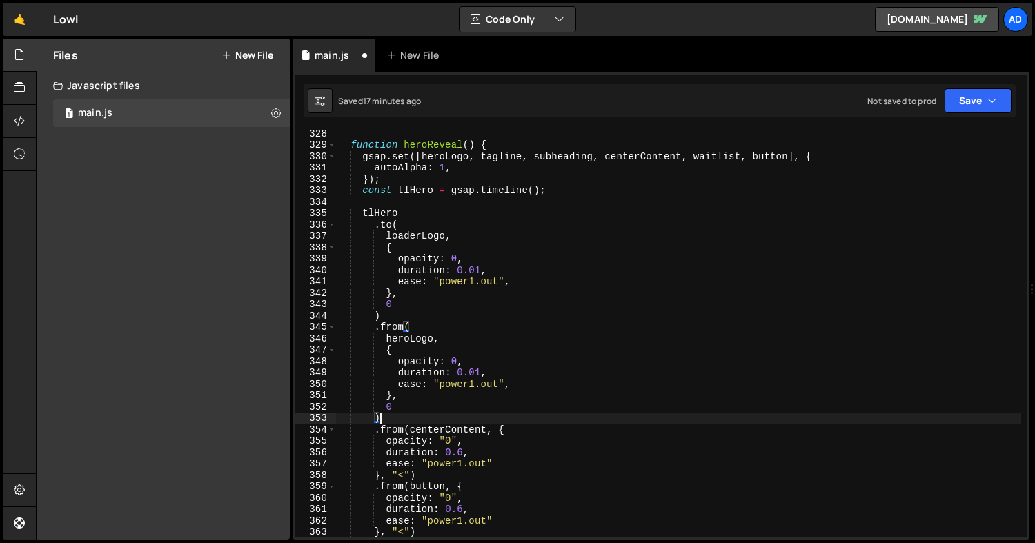
scroll to position [3724, 0]
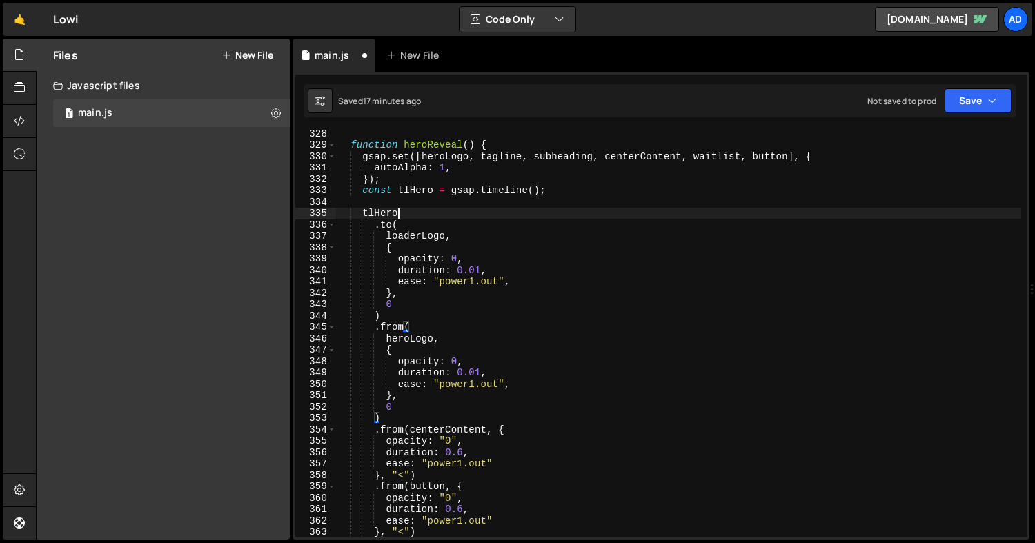
click at [423, 210] on div "function heroReveal ( ) { gsap . set ([ heroLogo , tagline , subheading , cente…" at bounding box center [678, 343] width 685 height 430
type textarea "tlHero"
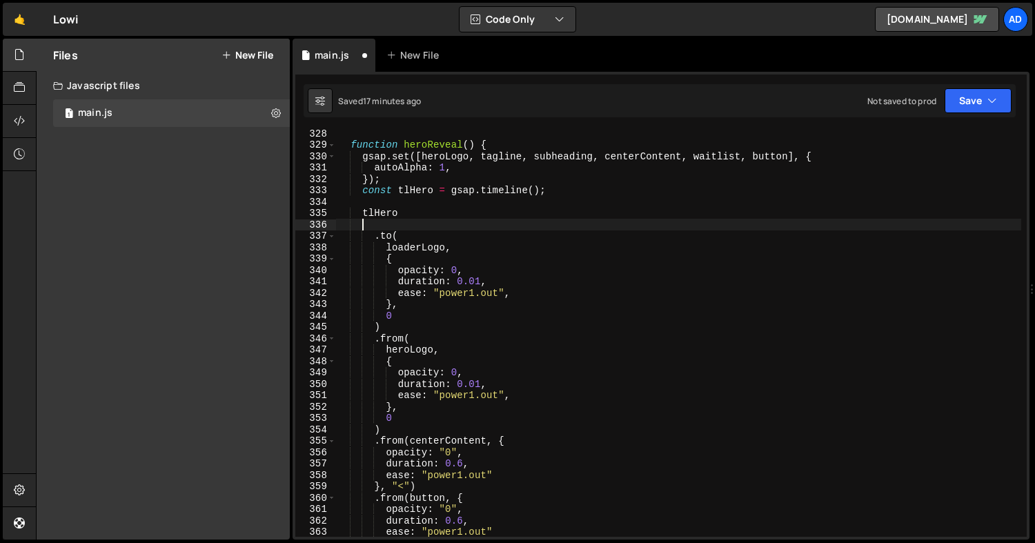
paste textarea "}, "<0.1")"
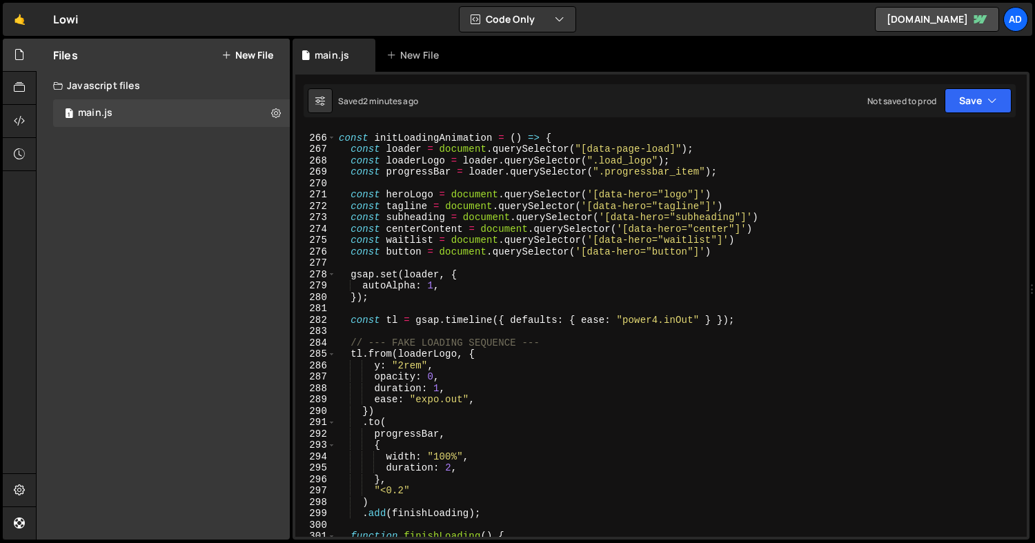
scroll to position [2911, 0]
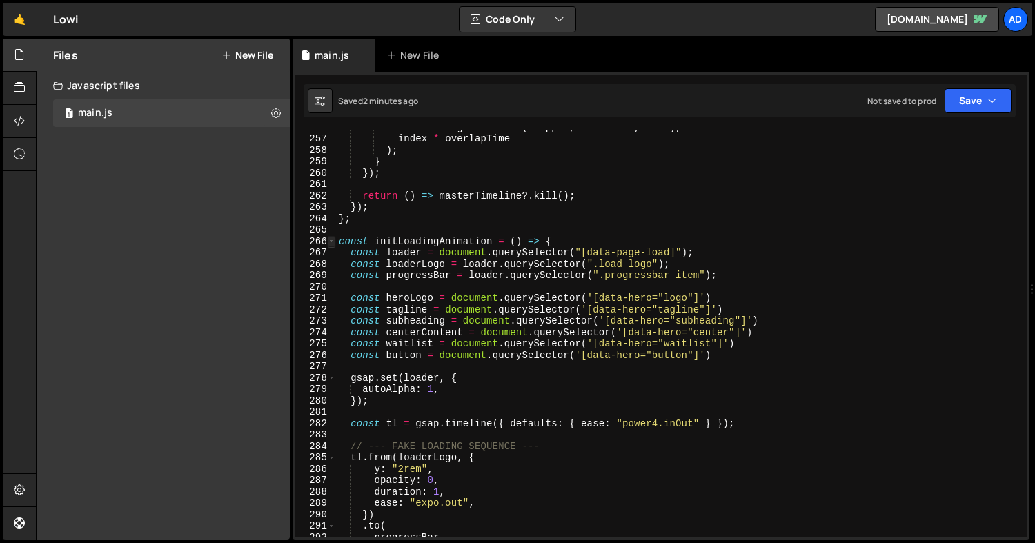
click at [330, 240] on span at bounding box center [332, 242] width 8 height 12
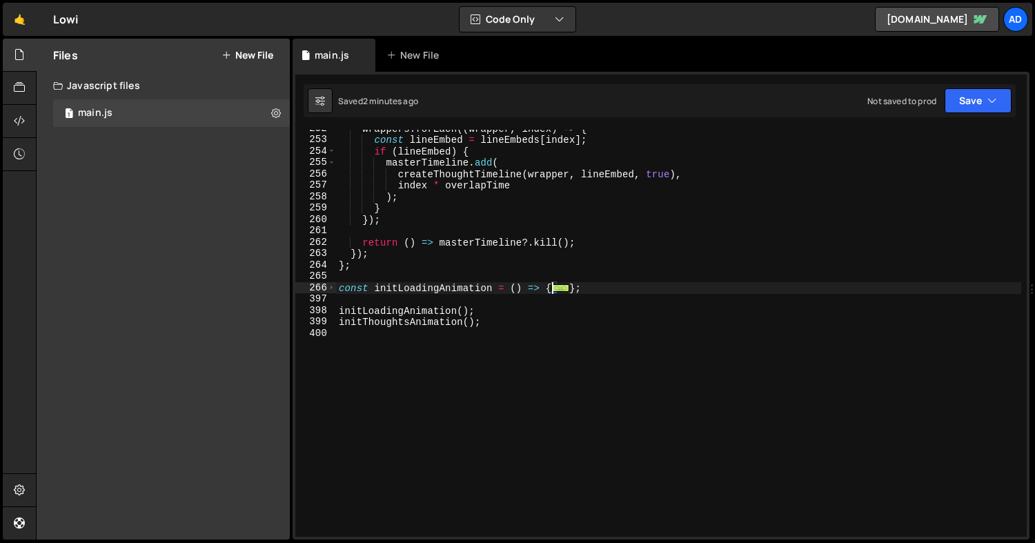
scroll to position [2864, 0]
drag, startPoint x: 608, startPoint y: 288, endPoint x: 321, endPoint y: 289, distance: 286.3
click at [321, 289] on div "}, "<0.1") 252 253 254 255 256 257 258 259 260 261 262 263 264 265 266 397 398 …" at bounding box center [660, 333] width 731 height 407
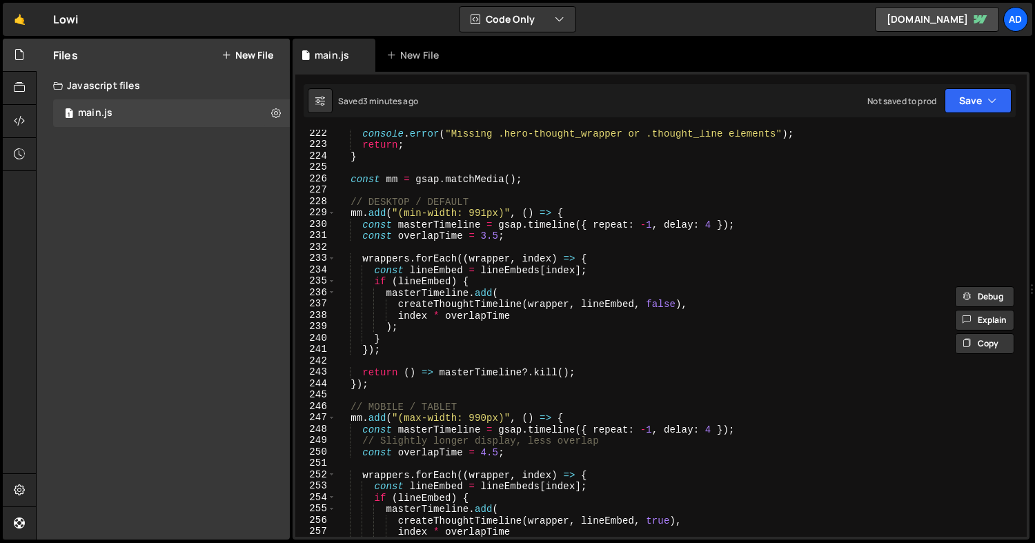
scroll to position [2676, 0]
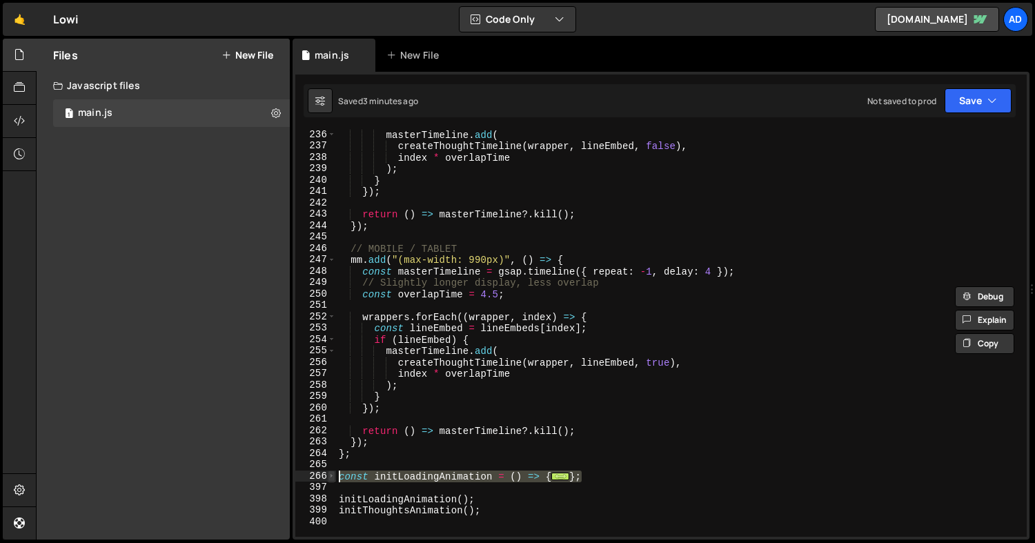
click at [331, 478] on span at bounding box center [332, 476] width 8 height 12
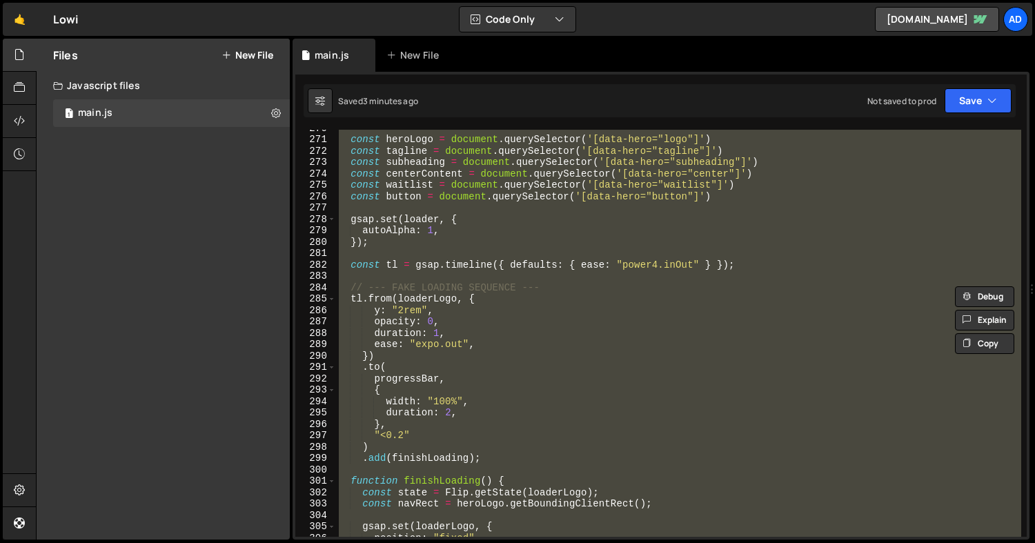
click at [517, 356] on div "const heroLogo = document . querySelector ( '[data-hero="logo"]' ) const taglin…" at bounding box center [678, 337] width 685 height 430
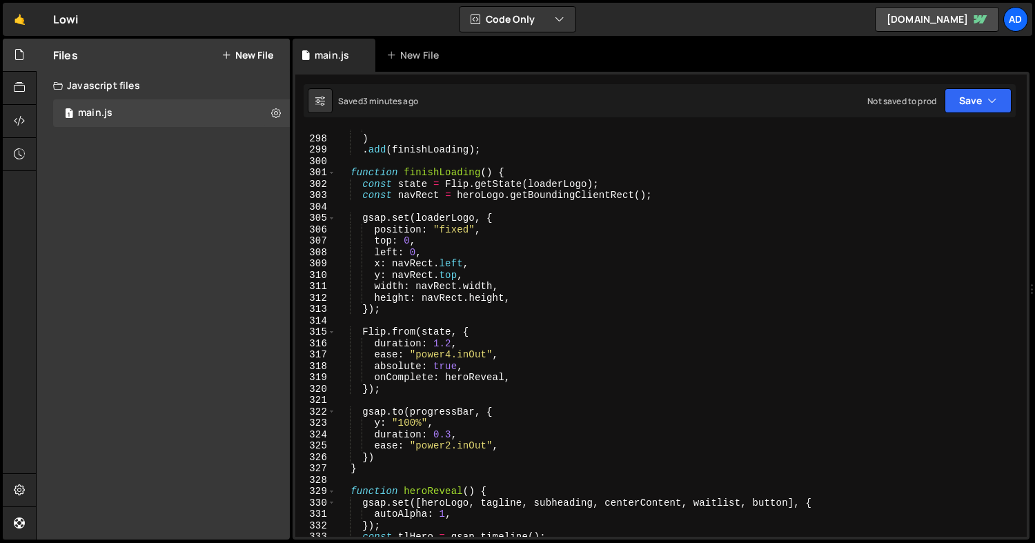
scroll to position [3378, 0]
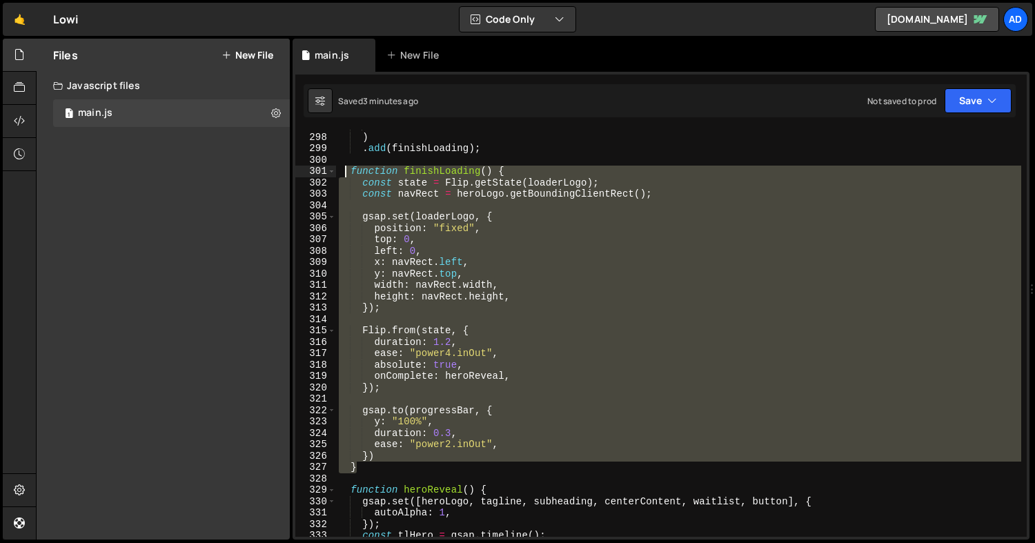
drag, startPoint x: 357, startPoint y: 466, endPoint x: 346, endPoint y: 175, distance: 290.6
click at [346, 175] on div ""<0.2" ) . add ( finishLoading ) ; function finishLoading ( ) { const state = F…" at bounding box center [678, 335] width 685 height 430
paste textarea "}"
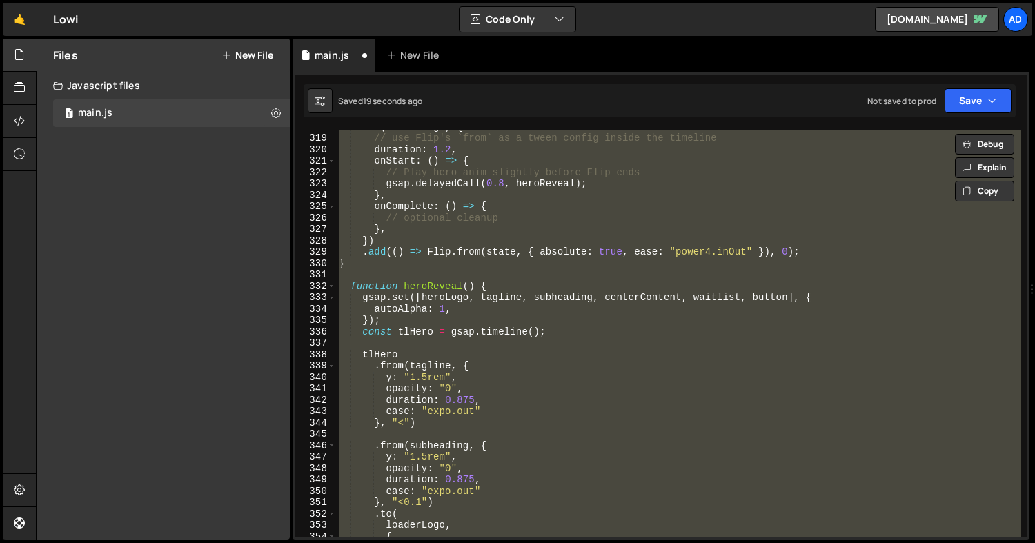
scroll to position [3398, 0]
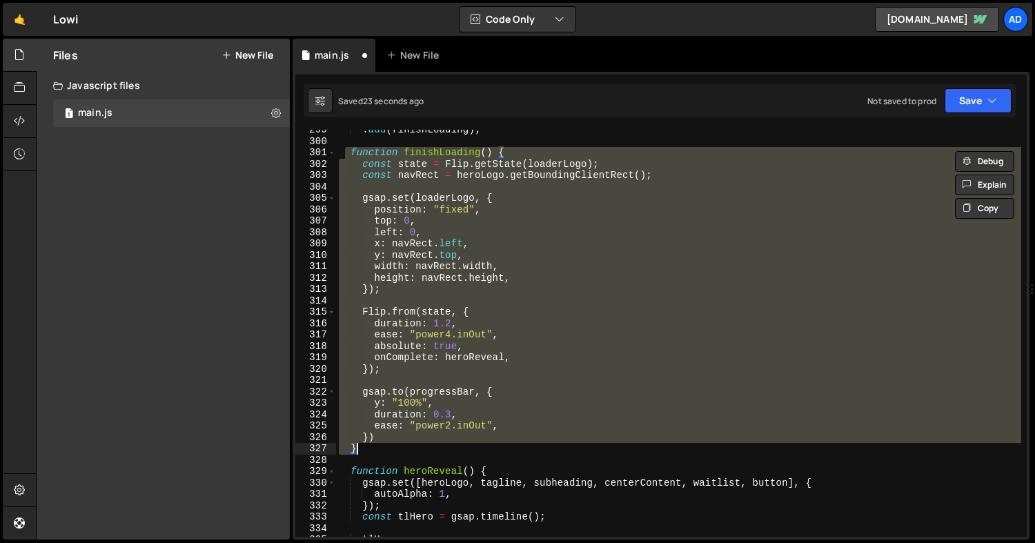
click at [528, 350] on div ". add ( finishLoading ) ; function finishLoading ( ) { const state = Flip . get…" at bounding box center [678, 339] width 685 height 430
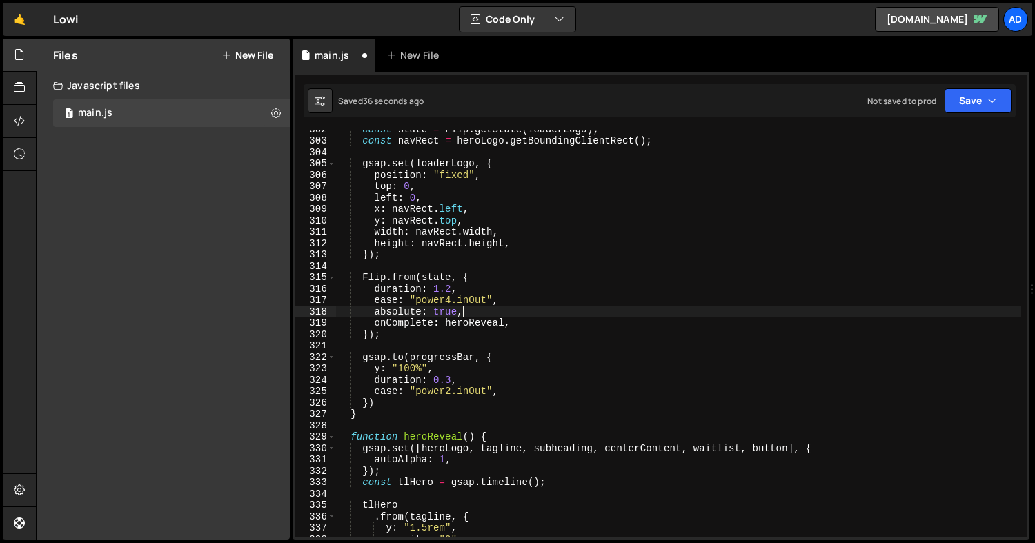
scroll to position [3431, 0]
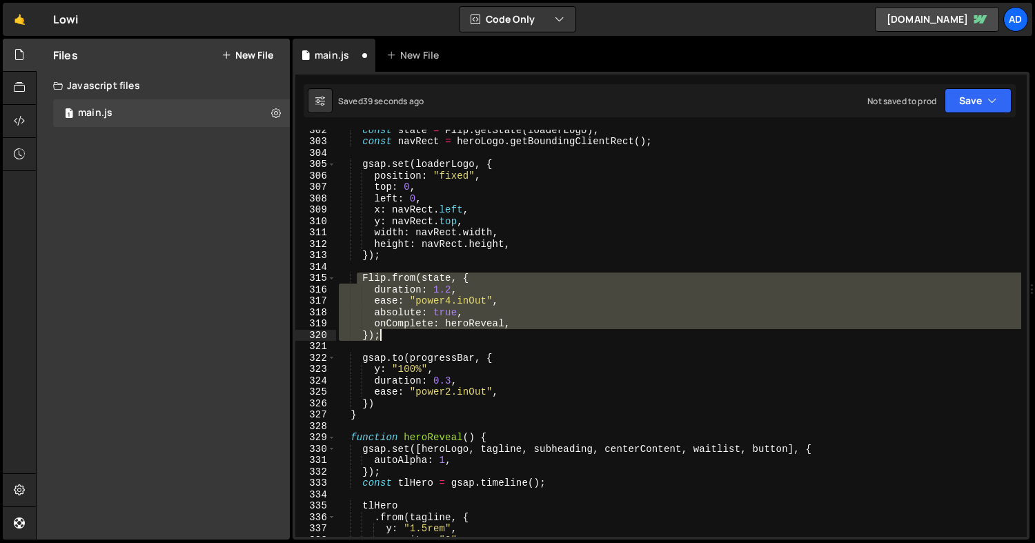
drag, startPoint x: 359, startPoint y: 277, endPoint x: 524, endPoint y: 333, distance: 174.1
click at [524, 333] on div "const state = Flip . getState ( loaderLogo ) ; const navRect = heroLogo . getBo…" at bounding box center [678, 339] width 685 height 430
paste textarea
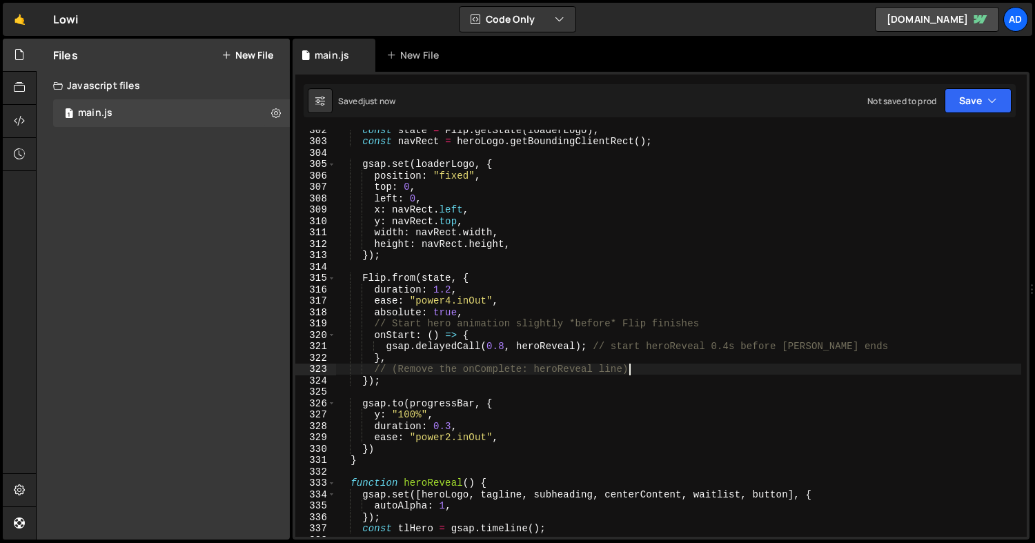
click at [640, 367] on div "const state = Flip . getState ( loaderLogo ) ; const navRect = heroLogo . getBo…" at bounding box center [678, 339] width 685 height 430
type textarea "// (Remove the onComplete: heroReveal line)"
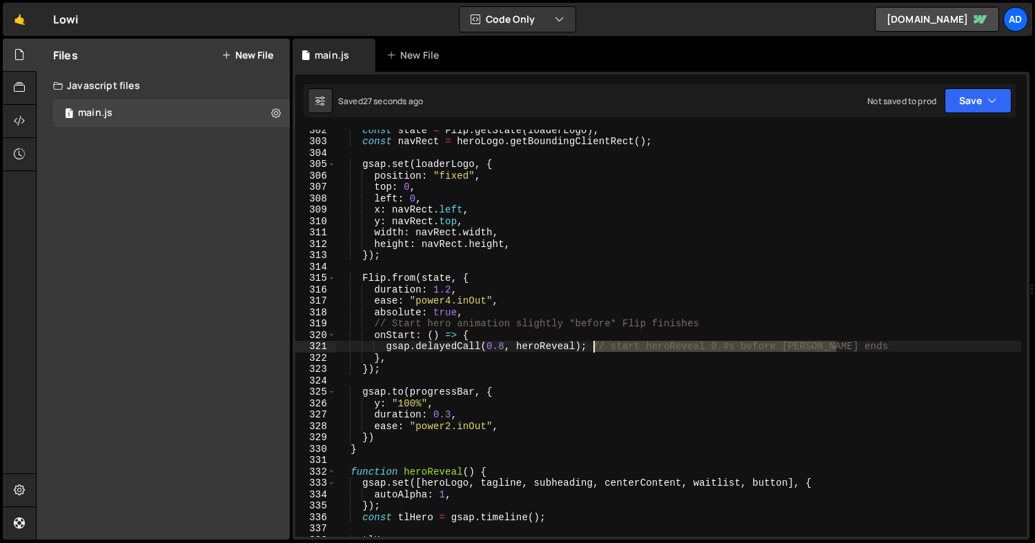
drag, startPoint x: 847, startPoint y: 342, endPoint x: 591, endPoint y: 343, distance: 255.9
click at [591, 343] on div "const state = Flip . getState ( loaderLogo ) ; const navRect = heroLogo . getBo…" at bounding box center [678, 339] width 685 height 430
click at [503, 342] on div "const state = Flip . getState ( loaderLogo ) ; const navRect = heroLogo . getBo…" at bounding box center [678, 339] width 685 height 430
click at [667, 304] on div "const state = Flip . getState ( loaderLogo ) ; const navRect = heroLogo . getBo…" at bounding box center [678, 339] width 685 height 430
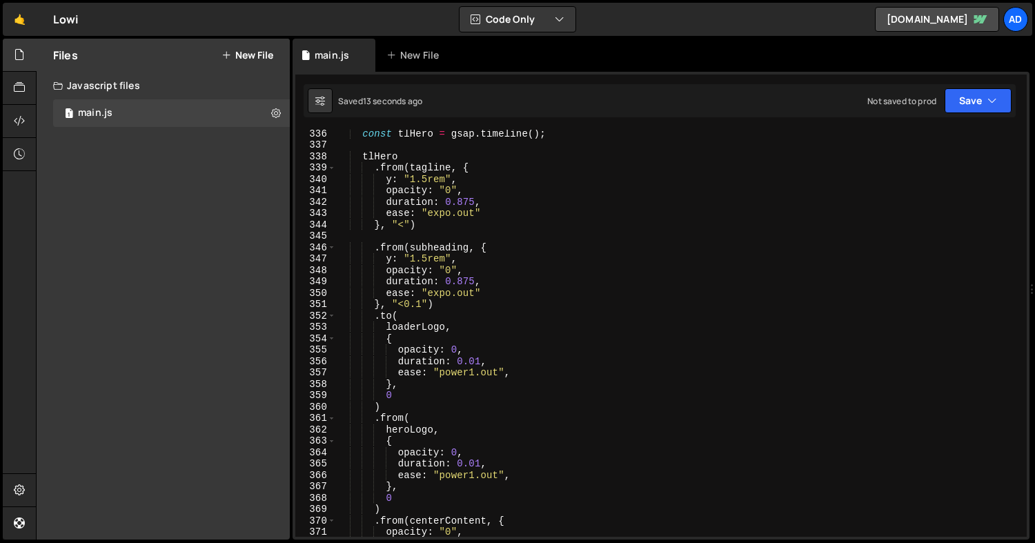
scroll to position [3818, 0]
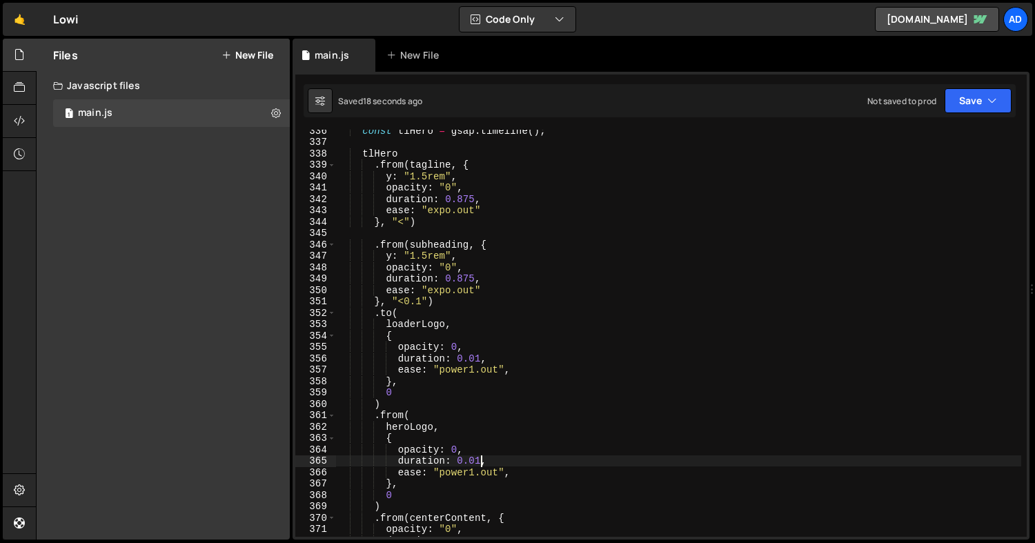
click at [478, 456] on div "const tlHero = gsap . timeline ( ) ; tlHero . from ( [PERSON_NAME] , { y : "1.5…" at bounding box center [678, 340] width 685 height 430
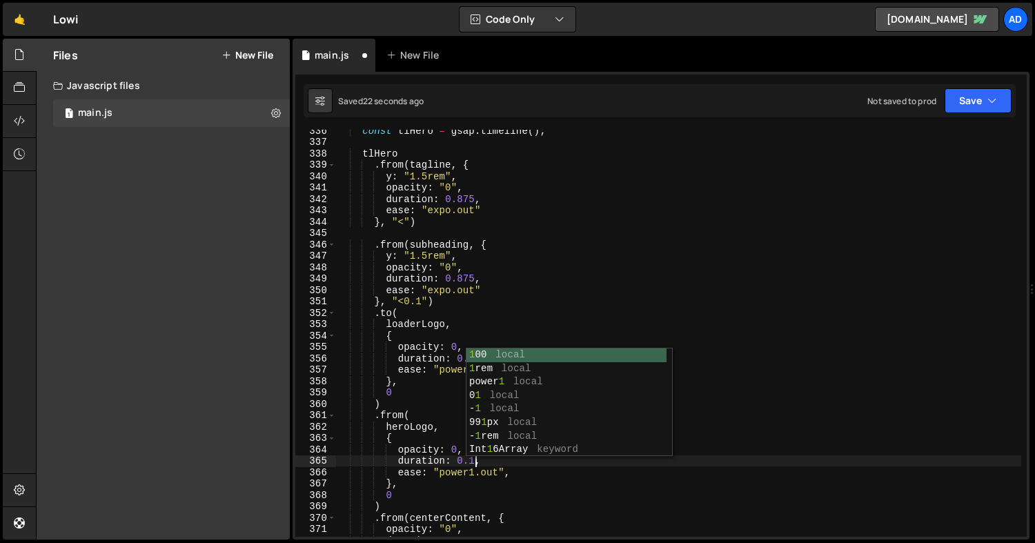
click at [424, 411] on div "const tlHero = gsap . timeline ( ) ; tlHero . from ( [PERSON_NAME] , { y : "1.5…" at bounding box center [678, 340] width 685 height 430
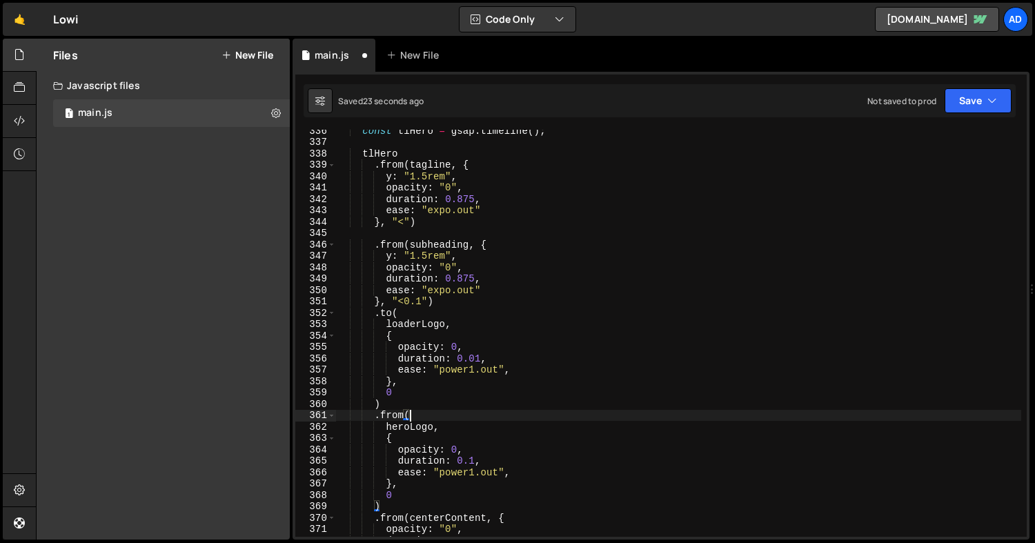
click at [477, 355] on div "const tlHero = gsap . timeline ( ) ; tlHero . from ( [PERSON_NAME] , { y : "1.5…" at bounding box center [678, 340] width 685 height 430
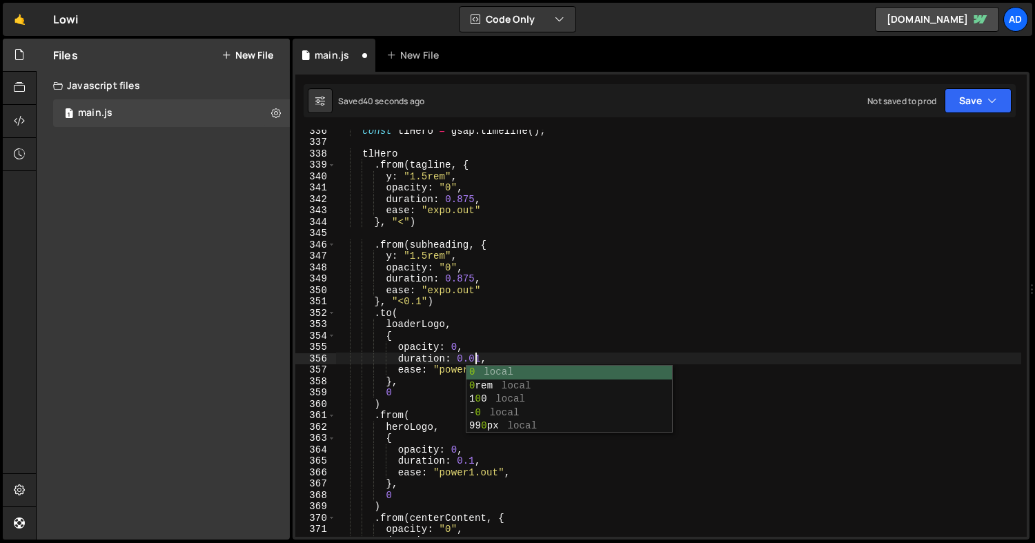
scroll to position [0, 9]
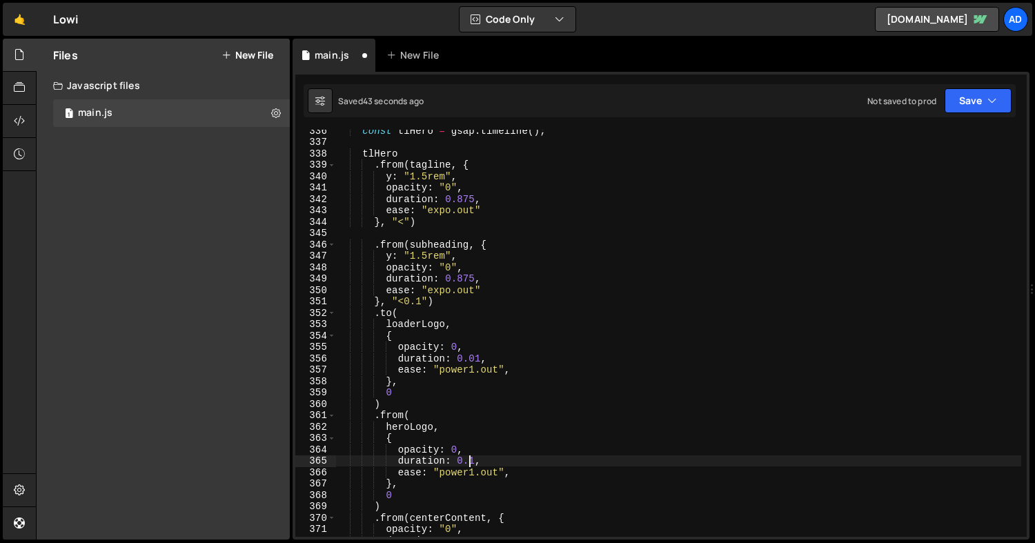
click at [468, 457] on div "const tlHero = gsap . timeline ( ) ; tlHero . from ( [PERSON_NAME] , { y : "1.5…" at bounding box center [678, 340] width 685 height 430
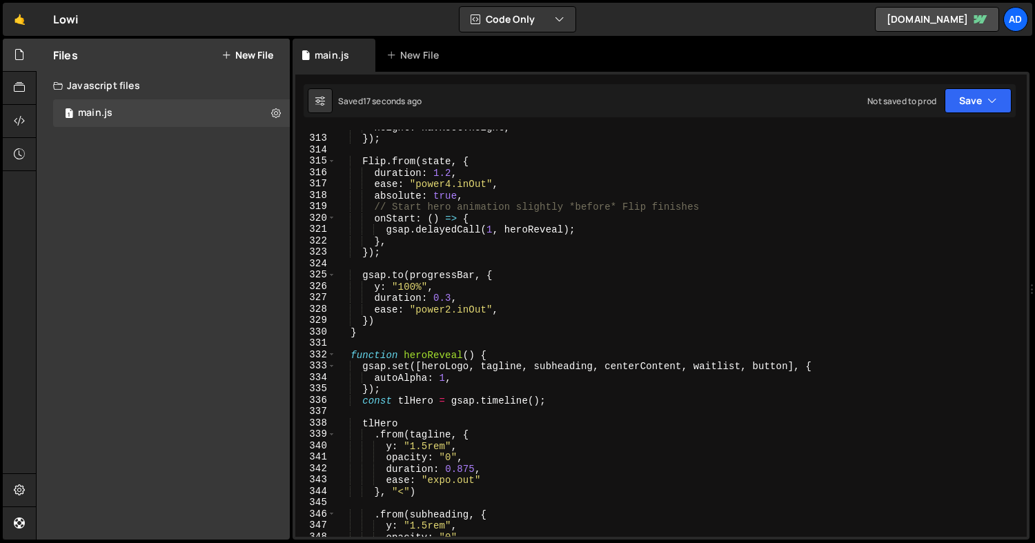
scroll to position [3542, 0]
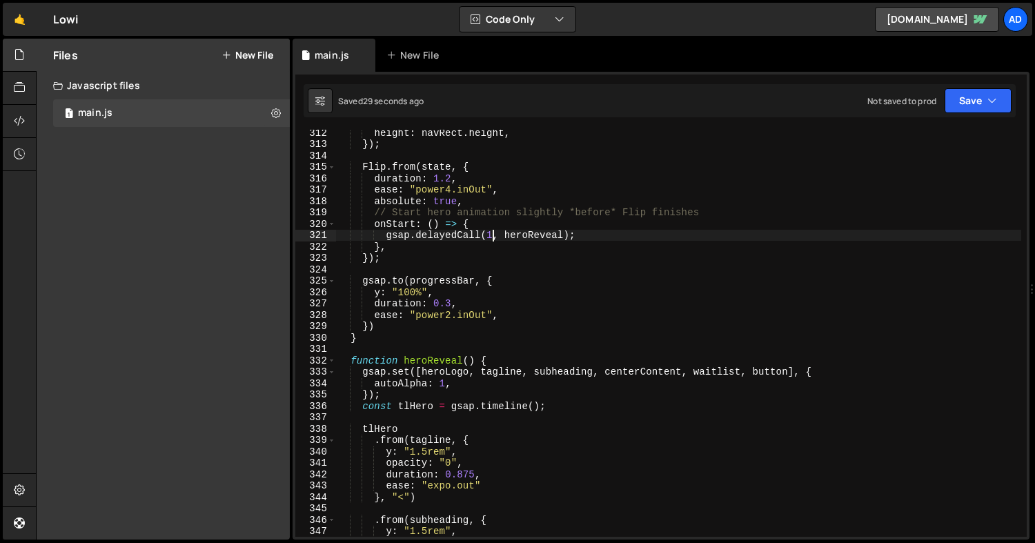
click at [490, 234] on div "height : navRect . height , }) ; Flip . from ( state , { duration : 1.2 , ease …" at bounding box center [678, 342] width 685 height 430
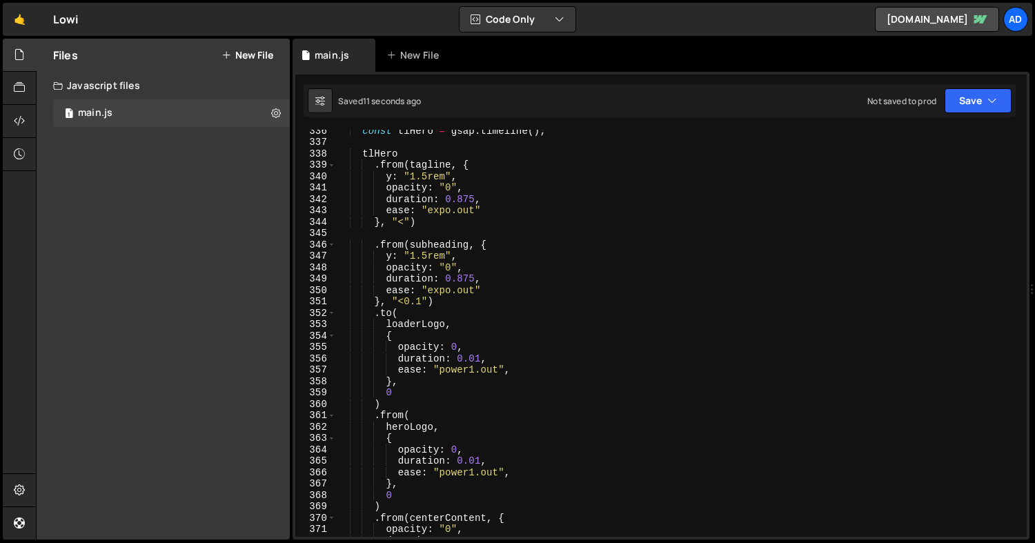
scroll to position [3818, 0]
click at [395, 391] on div "const tlHero = gsap . timeline ( ) ; tlHero . from ( [PERSON_NAME] , { y : "1.5…" at bounding box center [678, 339] width 685 height 430
type textarea "0"
type textarea ">"
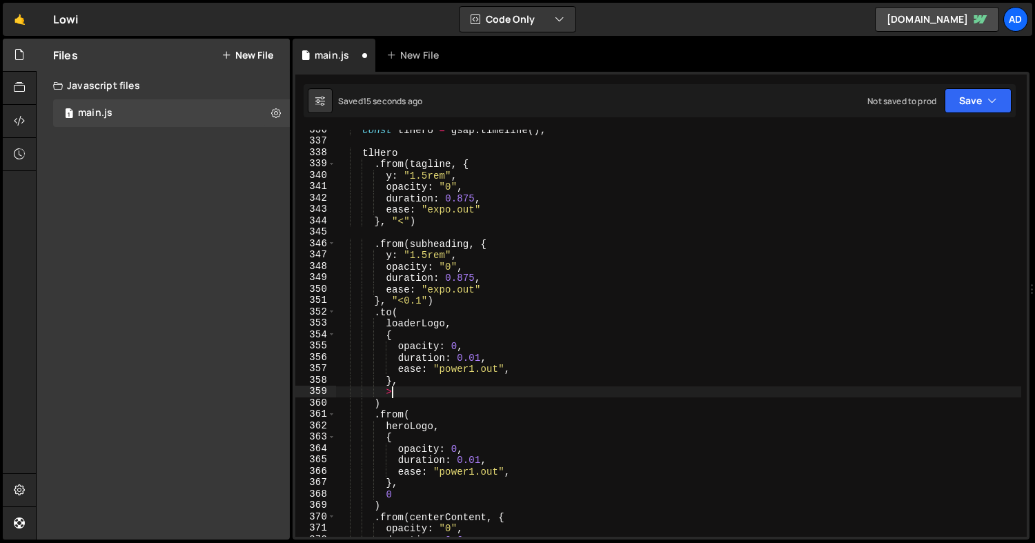
type textarea "<"
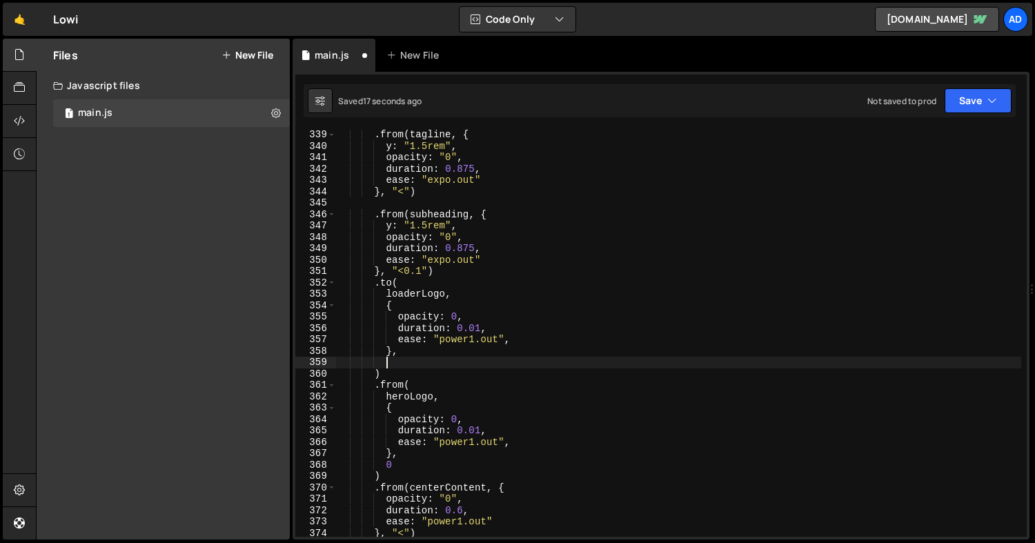
scroll to position [3871, 0]
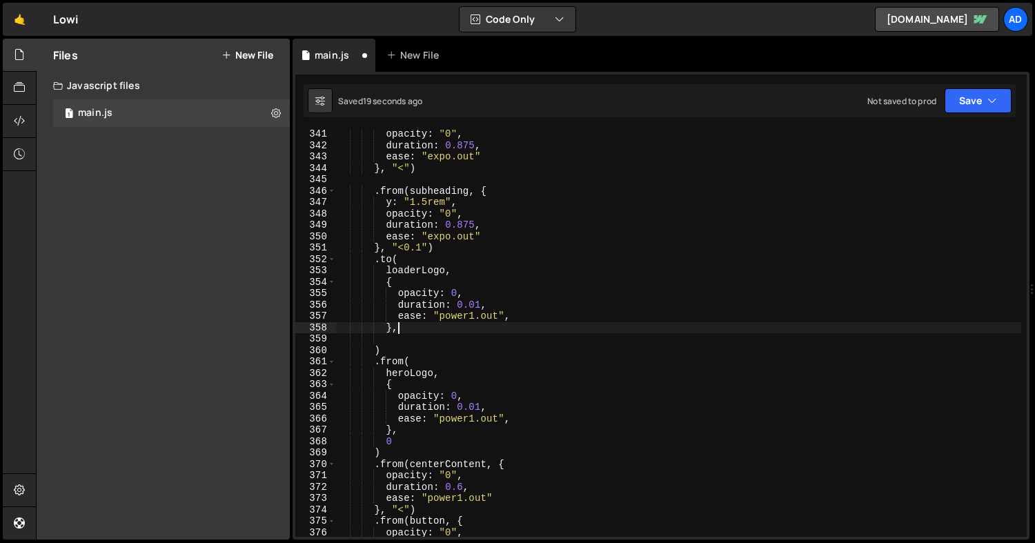
click at [419, 326] on div "opacity : "0" , duration : 0.875 , ease : "expo.out" } , "<" ) . from ( subhead…" at bounding box center [678, 343] width 685 height 430
type textarea "},"
click at [403, 337] on div "opacity : "0" , duration : 0.875 , ease : "expo.out" } , "<" ) . from ( subhead…" at bounding box center [678, 343] width 685 height 430
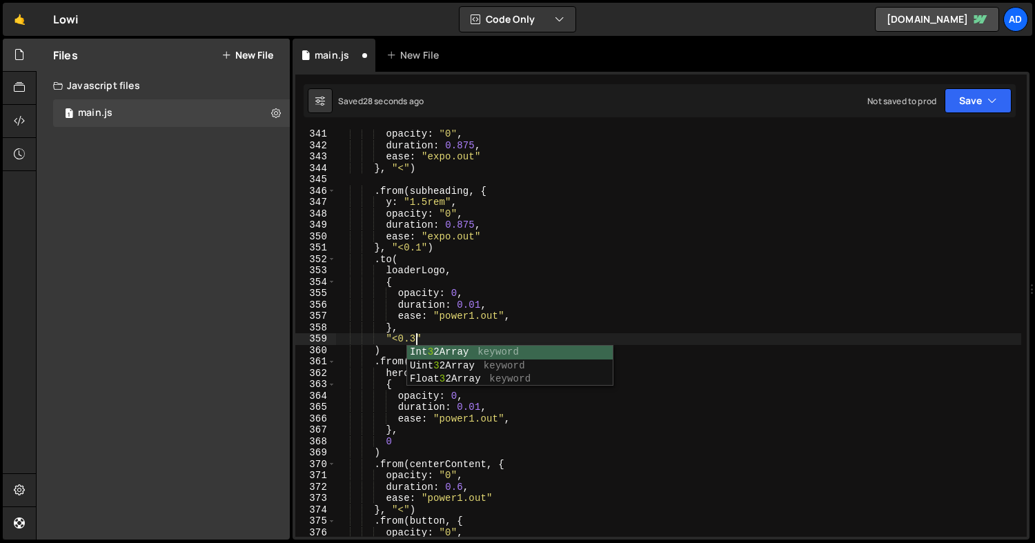
click at [407, 444] on div "opacity : "0" , duration : 0.875 , ease : "expo.out" } , "<" ) . from ( subhead…" at bounding box center [678, 343] width 685 height 430
type textarea "0"
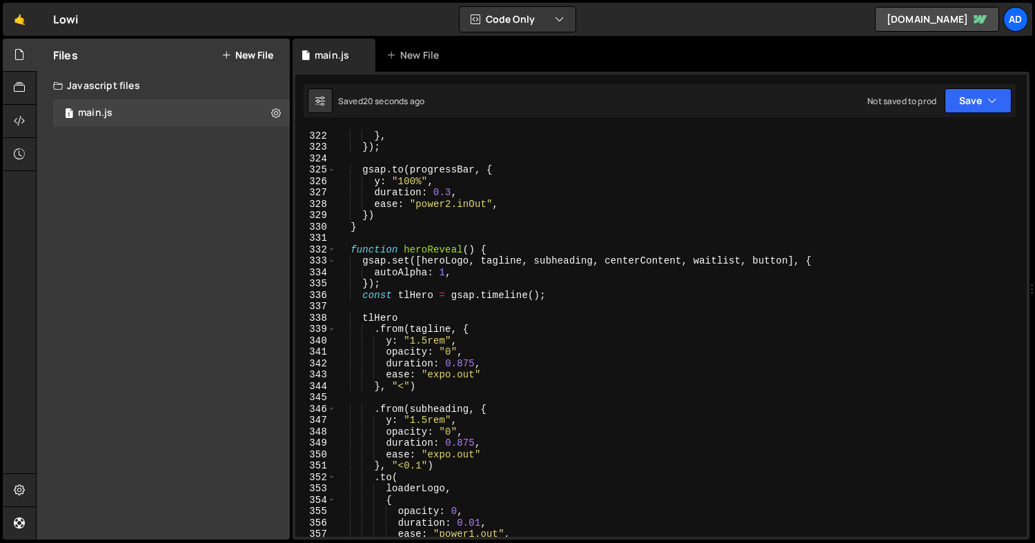
scroll to position [3582, 0]
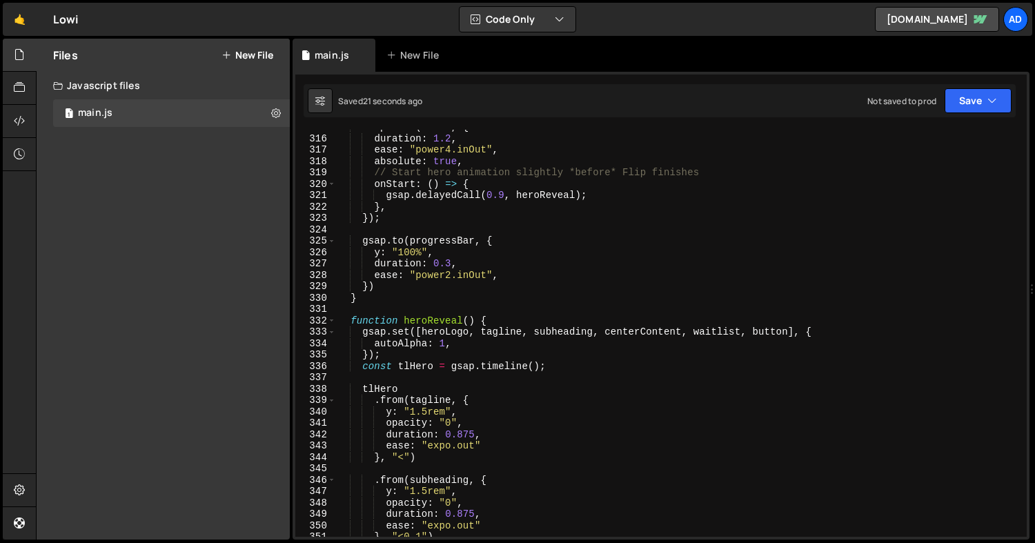
click at [499, 195] on div "Flip . from ( state , { duration : 1.2 , ease : "power4.inOut" , absolute : tru…" at bounding box center [678, 336] width 685 height 430
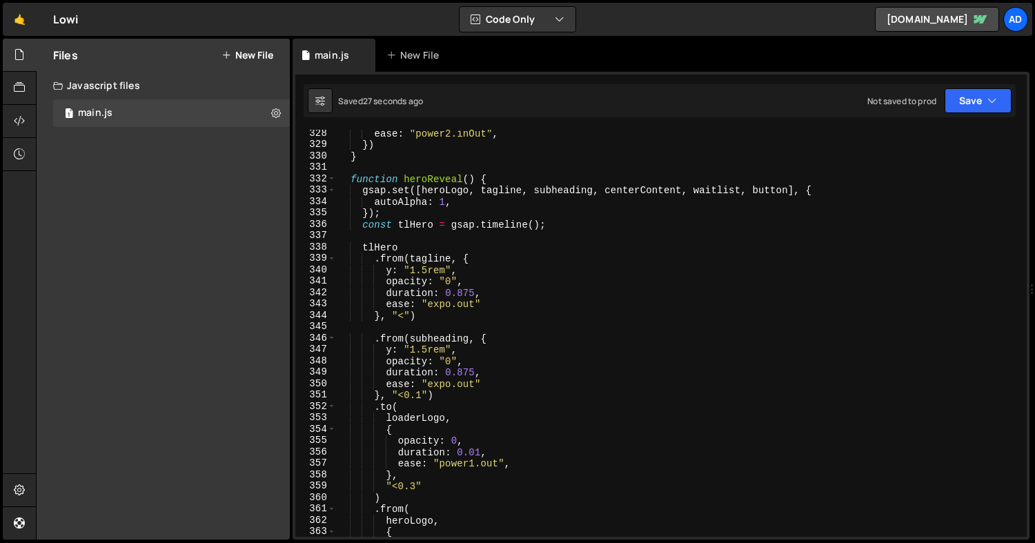
scroll to position [3740, 0]
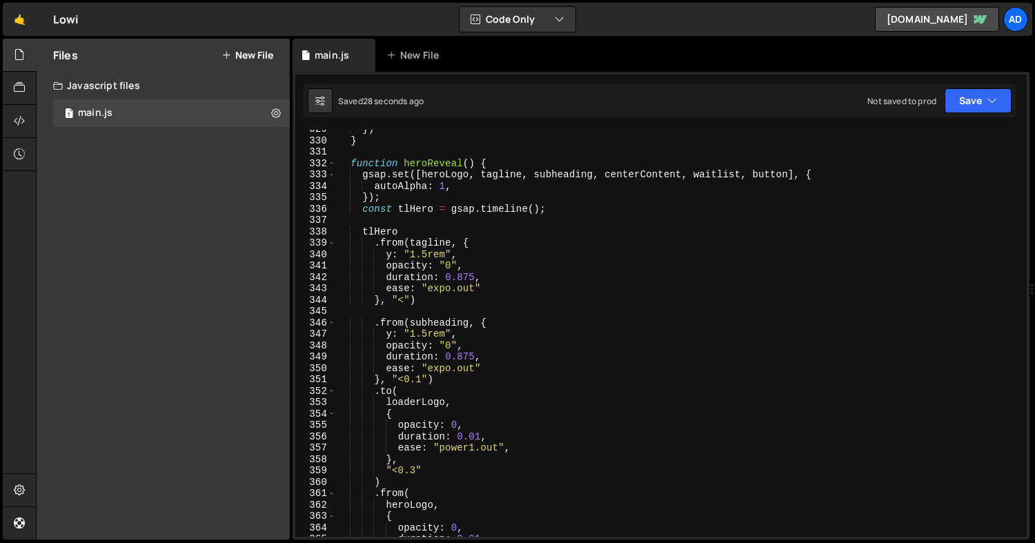
click at [415, 471] on div "}) } function heroReveal ( ) { gsap . set ([ heroLogo , tagline , subheading , …" at bounding box center [678, 338] width 685 height 430
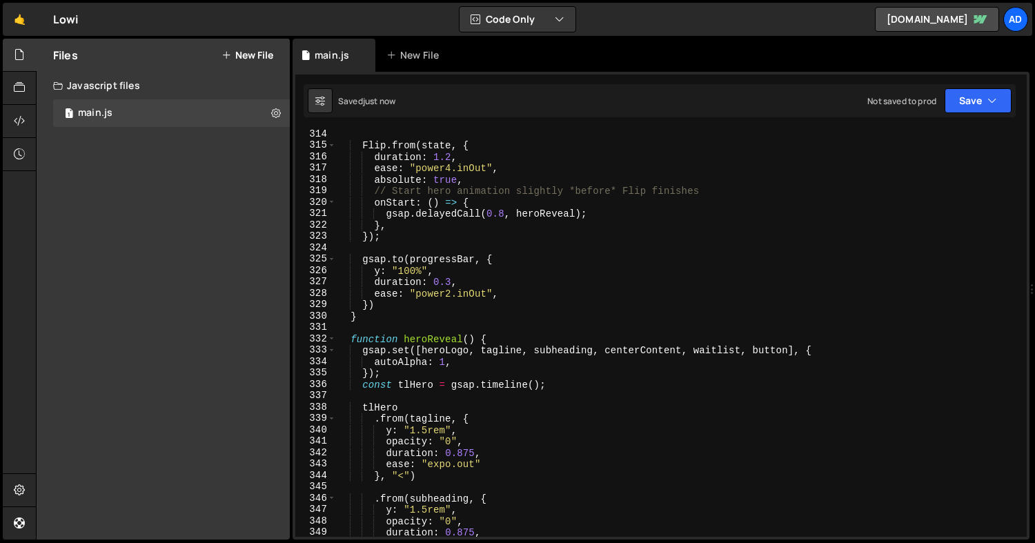
scroll to position [3556, 0]
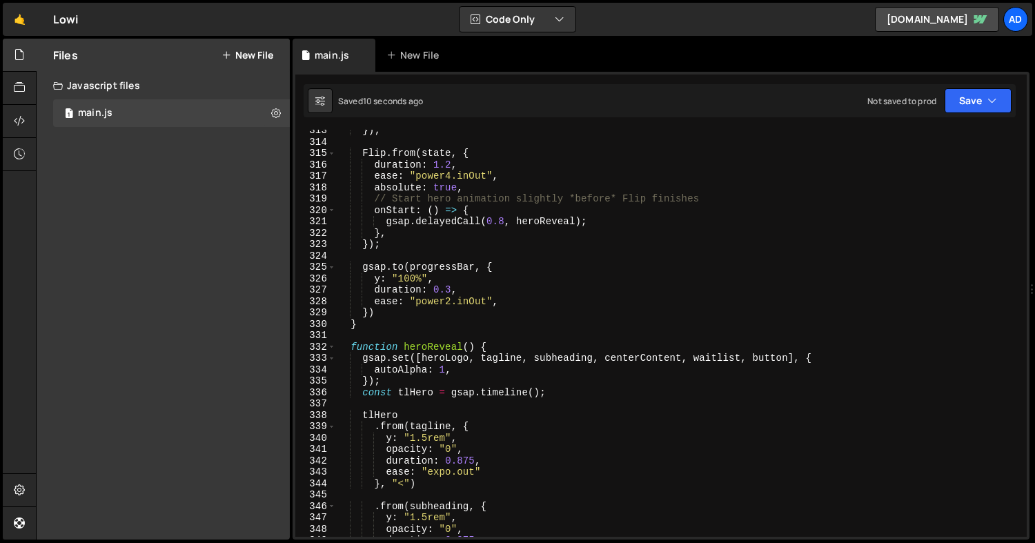
drag, startPoint x: 504, startPoint y: 219, endPoint x: 551, endPoint y: 230, distance: 48.0
click at [504, 219] on div "}) ; Flip . from ( state , { duration : 1.2 , ease : "power4.inOut" , absolute …" at bounding box center [678, 340] width 685 height 430
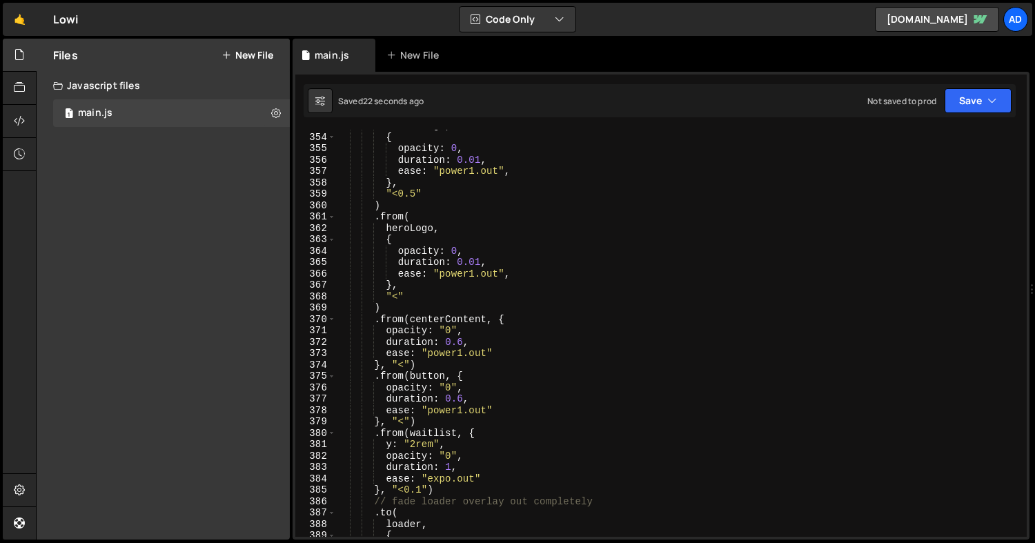
scroll to position [4014, 0]
click at [404, 364] on div "loaderLogo , { opacity : 0 , duration : 0.01 , ease : "power1.out" , } , "<0.5"…" at bounding box center [678, 337] width 685 height 430
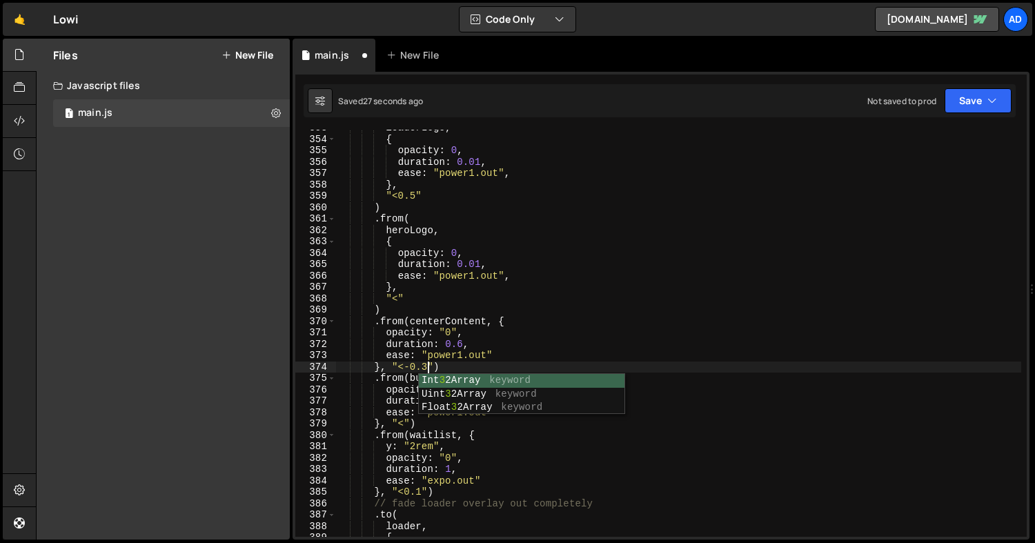
scroll to position [0, 6]
click at [611, 314] on div "loaderLogo , { opacity : 0 , duration : 0.01 , ease : "power1.out" , } , "<0.5"…" at bounding box center [678, 337] width 685 height 430
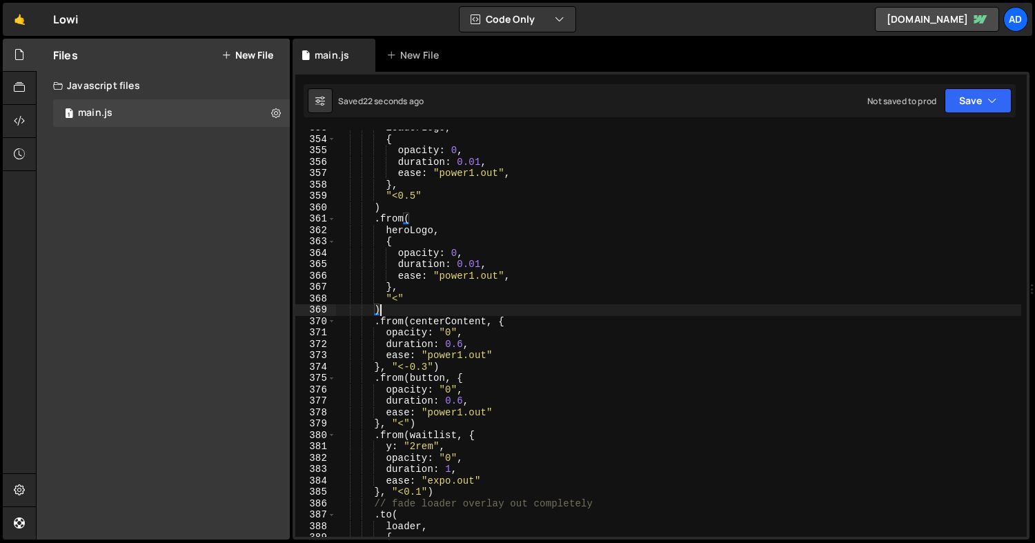
scroll to position [0, 2]
type textarea "initThoughtsAnimation();"
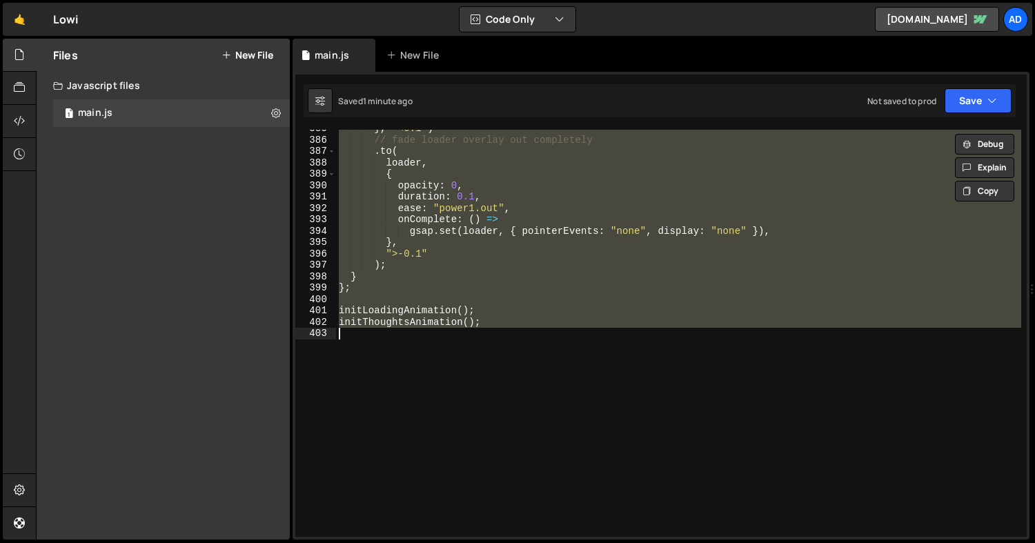
scroll to position [4378, 0]
click at [510, 333] on div "} , "<0.1" ) // fade loader overlay out completely . to ( loader , { opacity : …" at bounding box center [678, 333] width 685 height 407
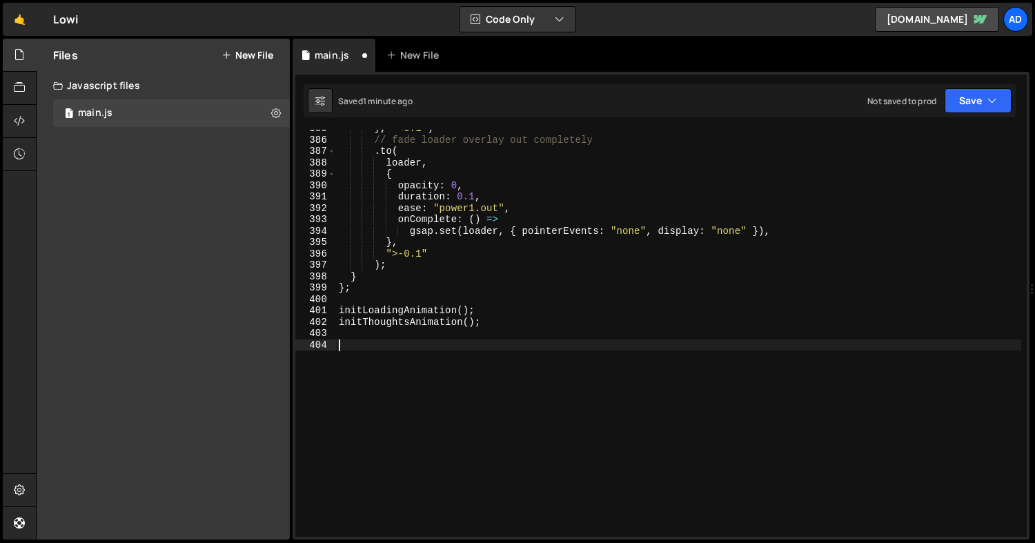
paste textarea "});"
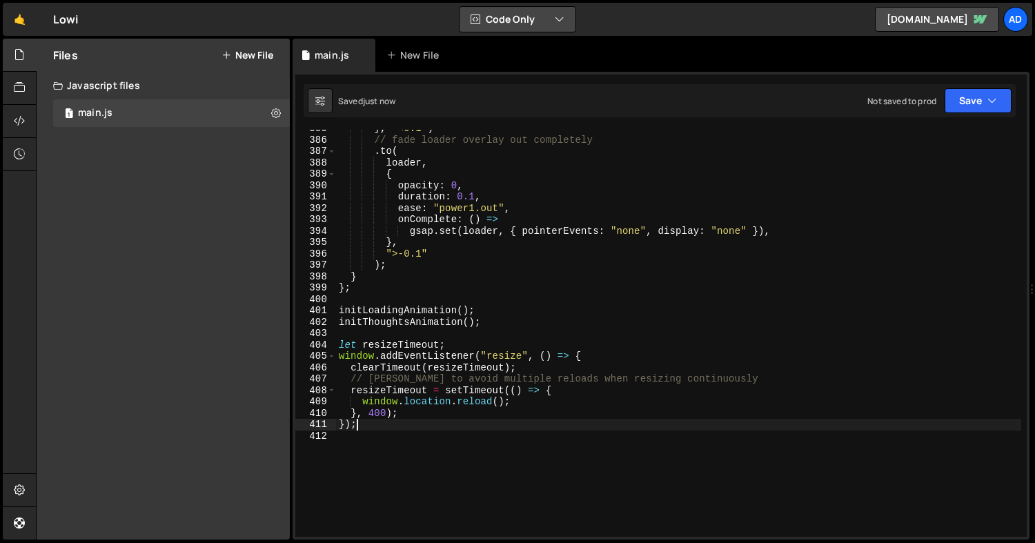
type textarea "});"
